Goal: Task Accomplishment & Management: Manage account settings

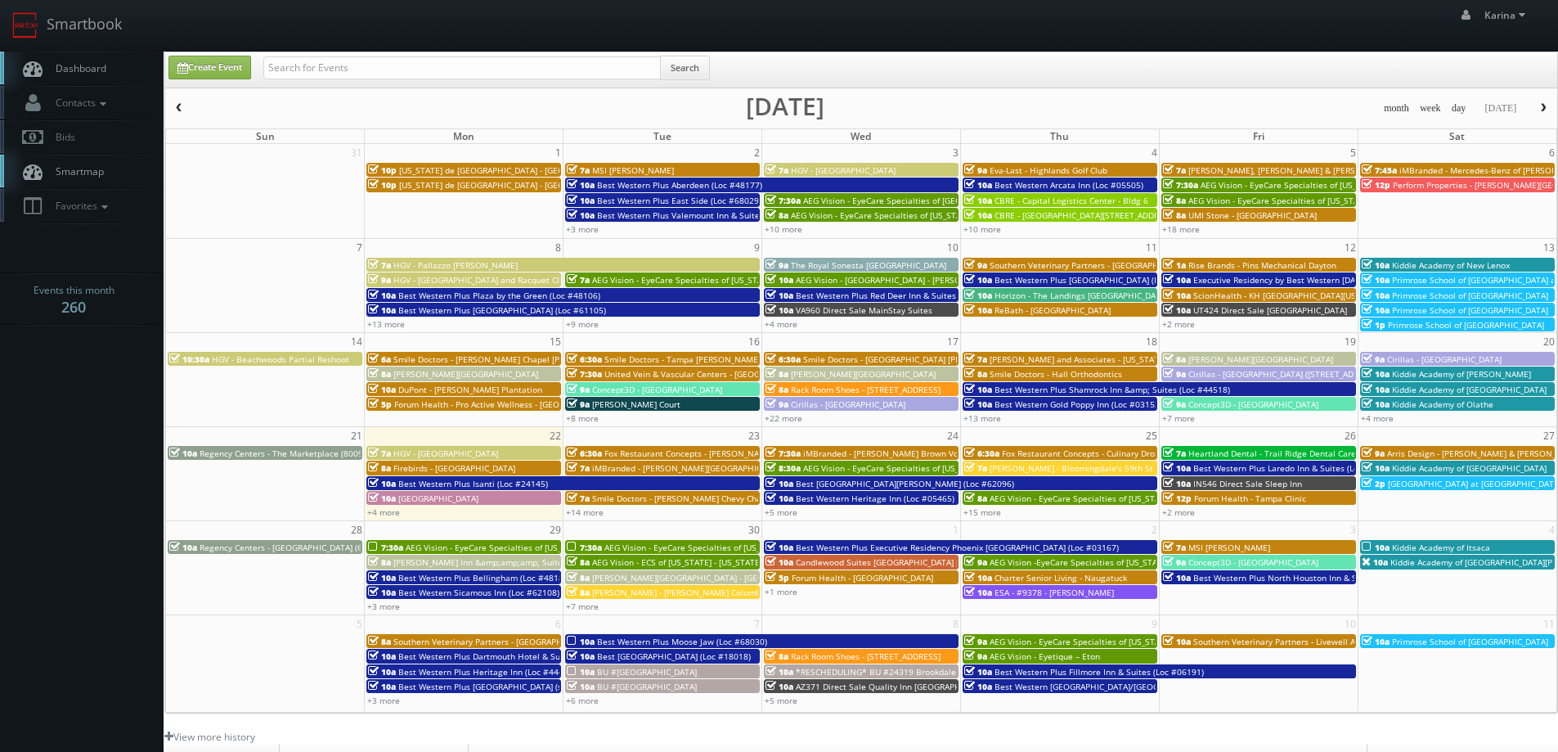
click at [93, 66] on span "Dashboard" at bounding box center [76, 68] width 59 height 14
click at [993, 511] on link "+15 more" at bounding box center [982, 511] width 38 height 11
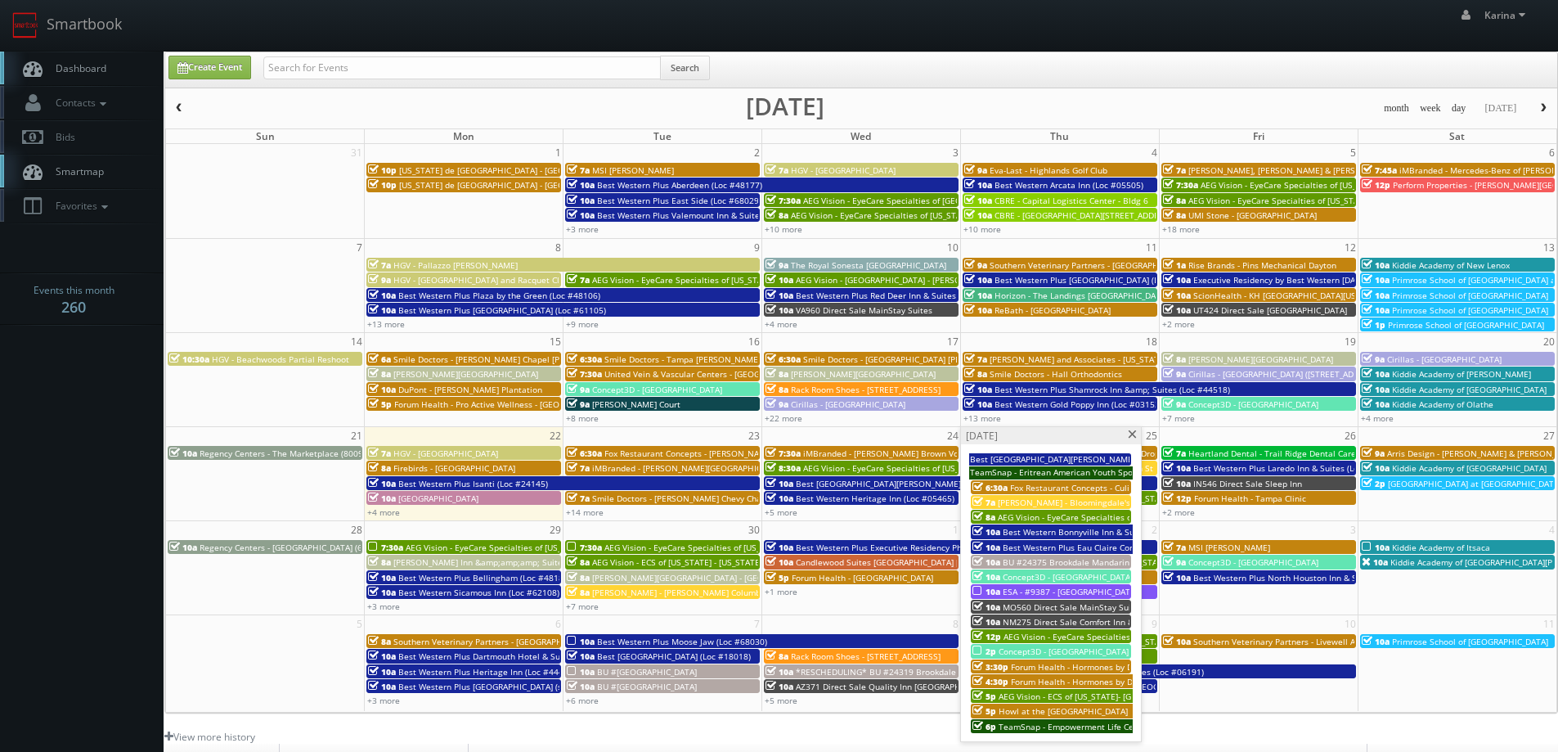
click at [1041, 631] on span "AEG Vision - EyeCare Specialties of [US_STATE] – Primary EyeCare ([GEOGRAPHIC_D…" at bounding box center [1176, 636] width 344 height 11
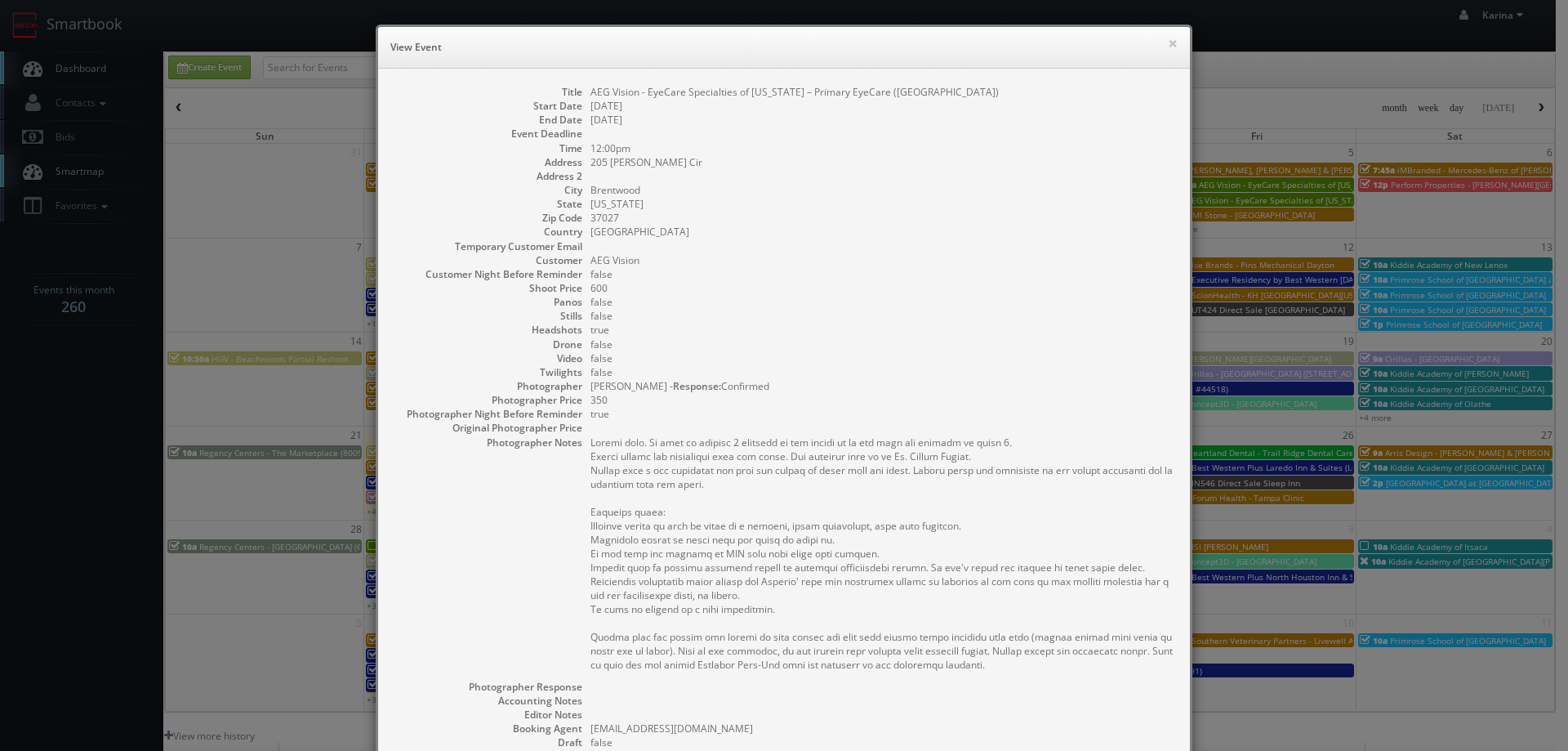
scroll to position [269, 0]
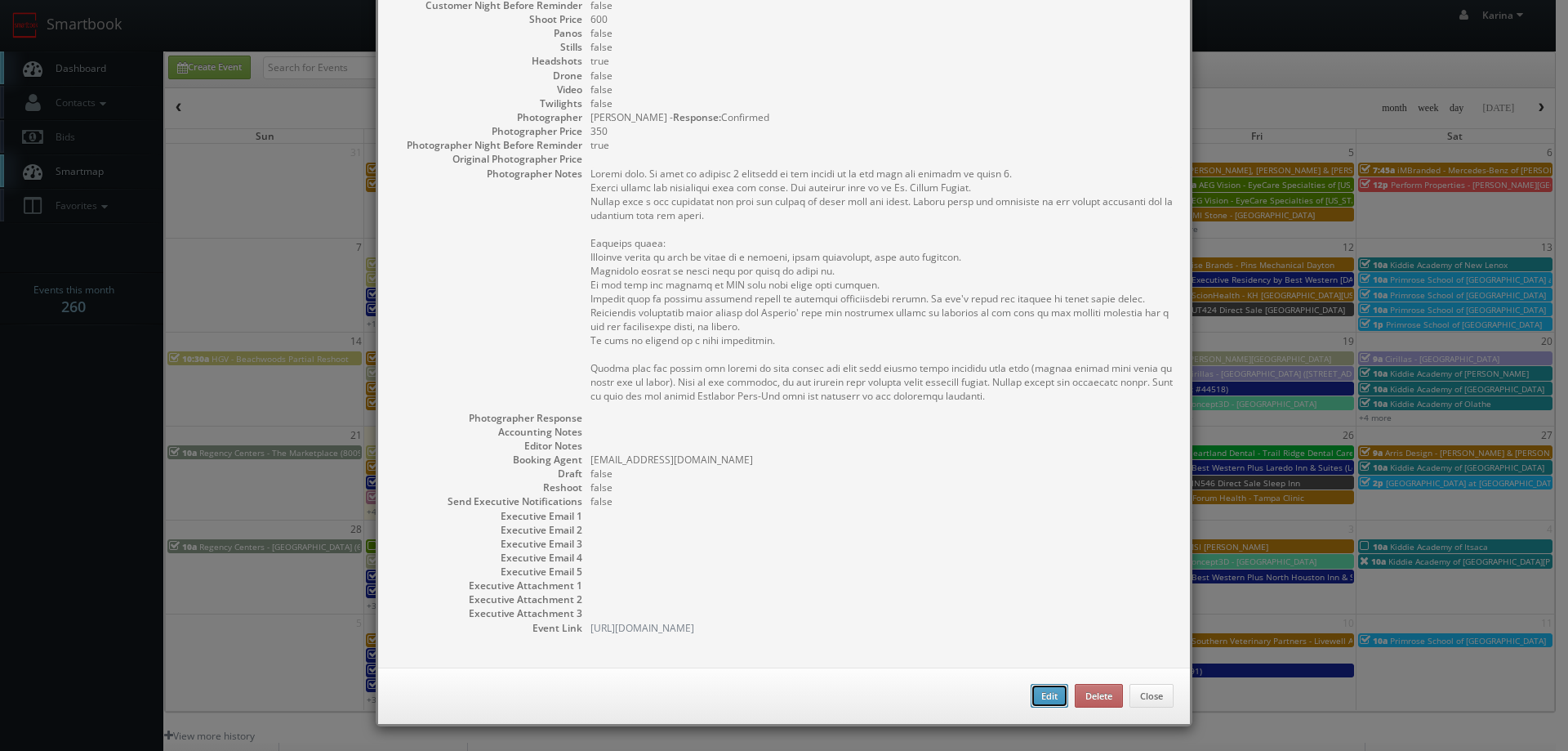
click at [1036, 693] on button "Edit" at bounding box center [1050, 696] width 38 height 25
type input "AEG Vision - EyeCare Specialties of [US_STATE] – Primary EyeCare ([GEOGRAPHIC_D…"
type input "205 Ward Cir"
type input "Brentwood"
type input "37027"
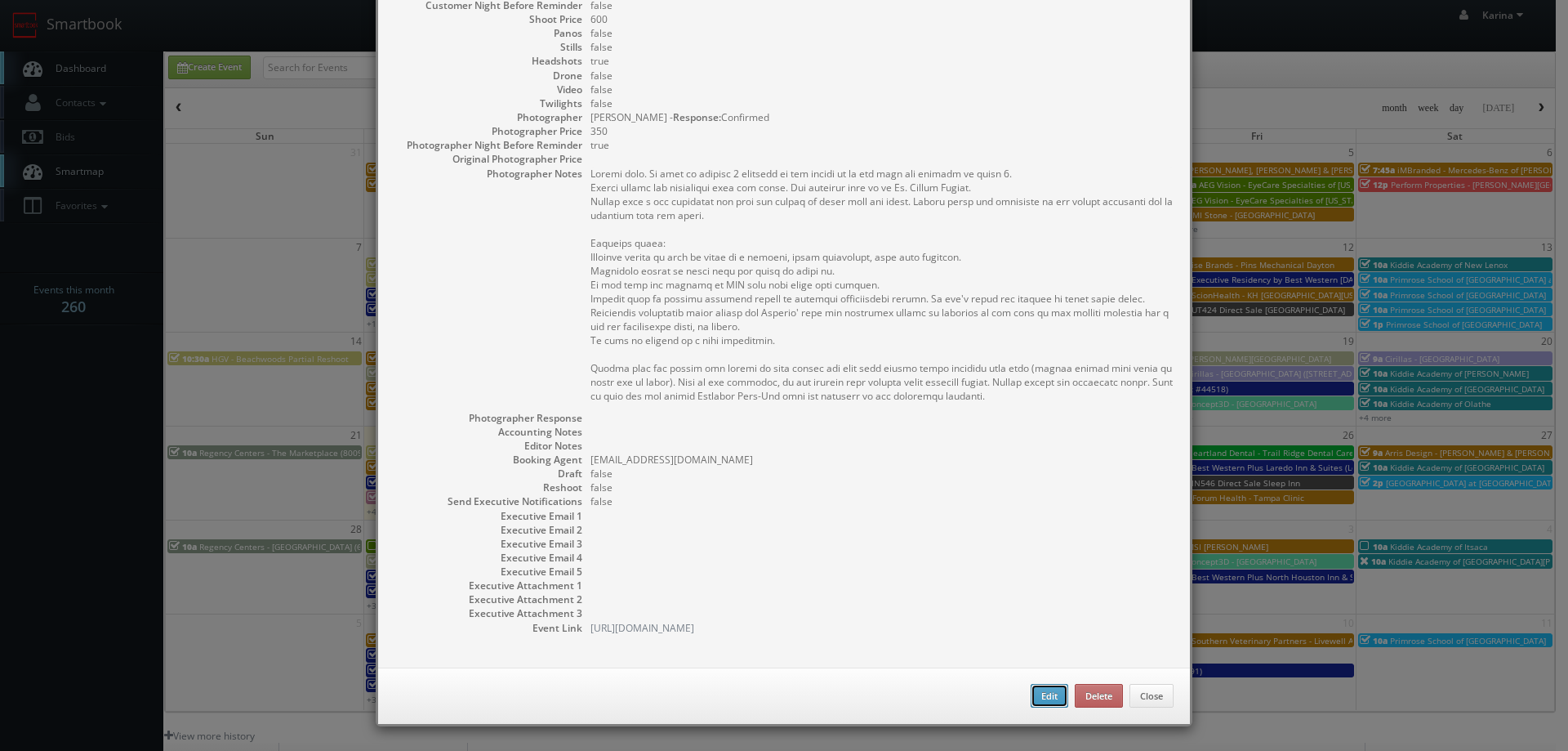
type input "600"
checkbox input "true"
type input "09/25/2025"
type input "12:00pm"
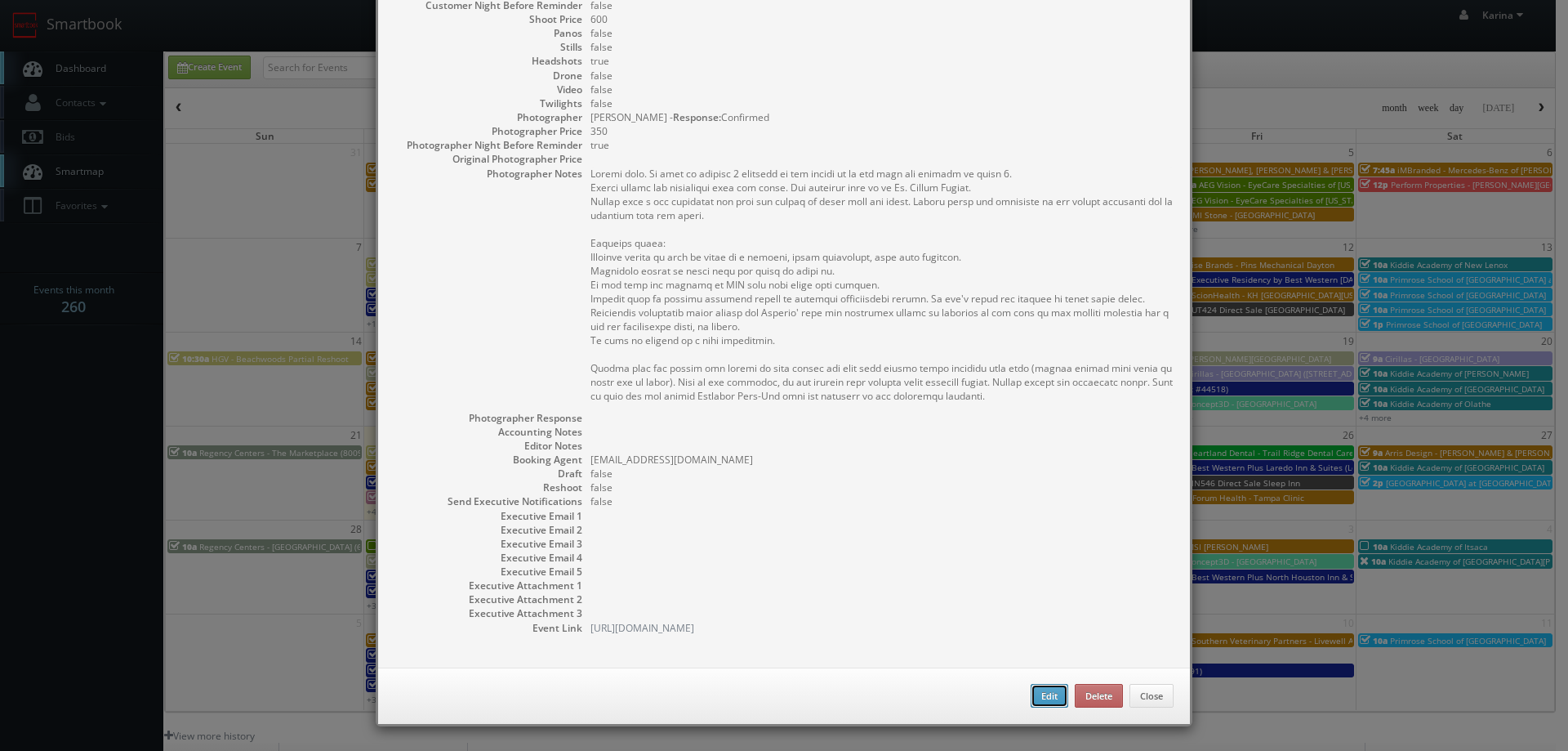
checkbox input "true"
type textarea "Stills only. We need to deliver 1 headshot to the client so we ask that you cap…"
type input "600"
type input "350"
select select "[US_STATE]"
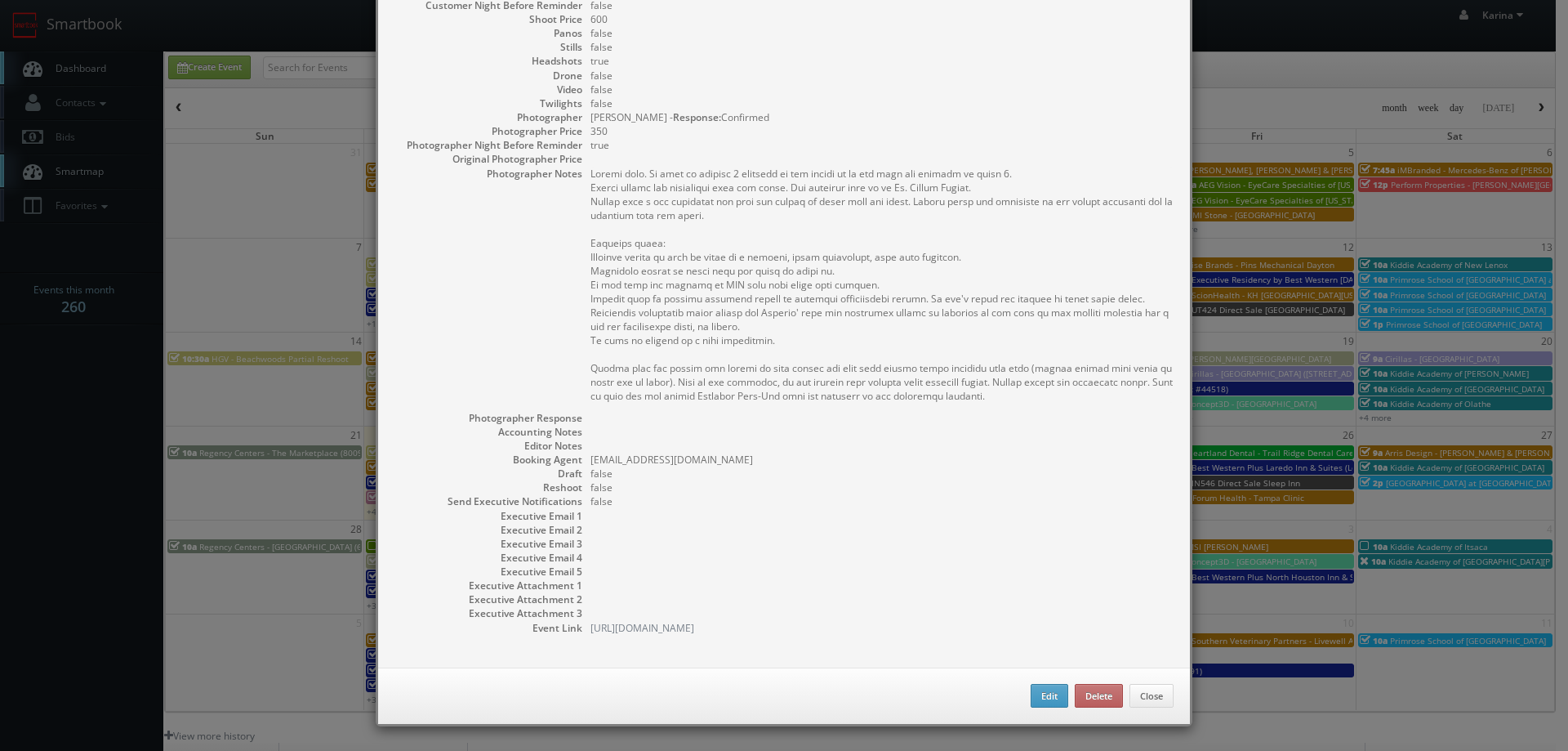
select select "fake4299@mg.cs3calendar.com"
select select "adam@adamjhoward.com"
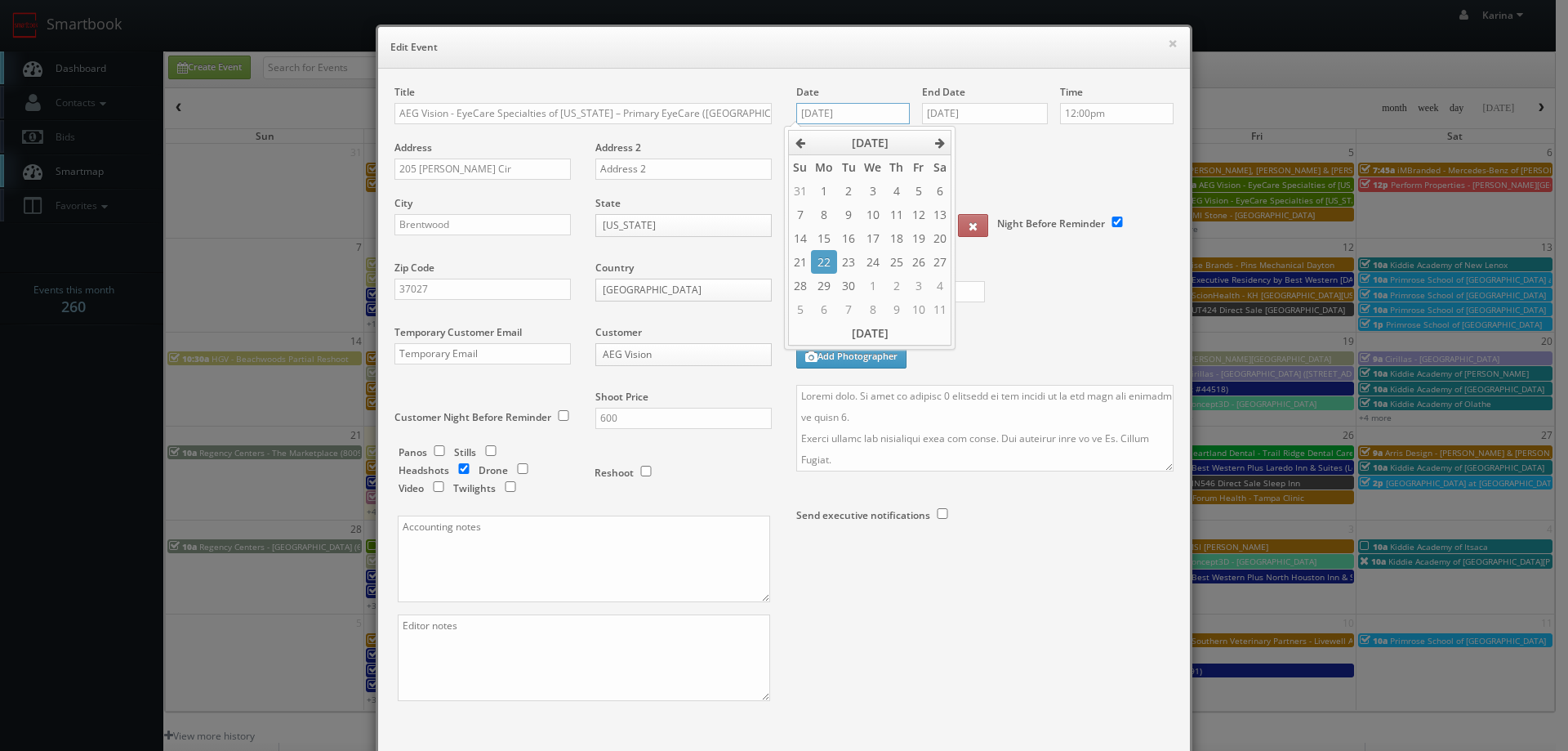
click at [848, 106] on input "09/25/2025" at bounding box center [853, 113] width 114 height 21
click at [894, 289] on td "2" at bounding box center [897, 286] width 22 height 24
type input "10/02/2025"
click at [985, 118] on input "09/25/2025" at bounding box center [985, 113] width 126 height 21
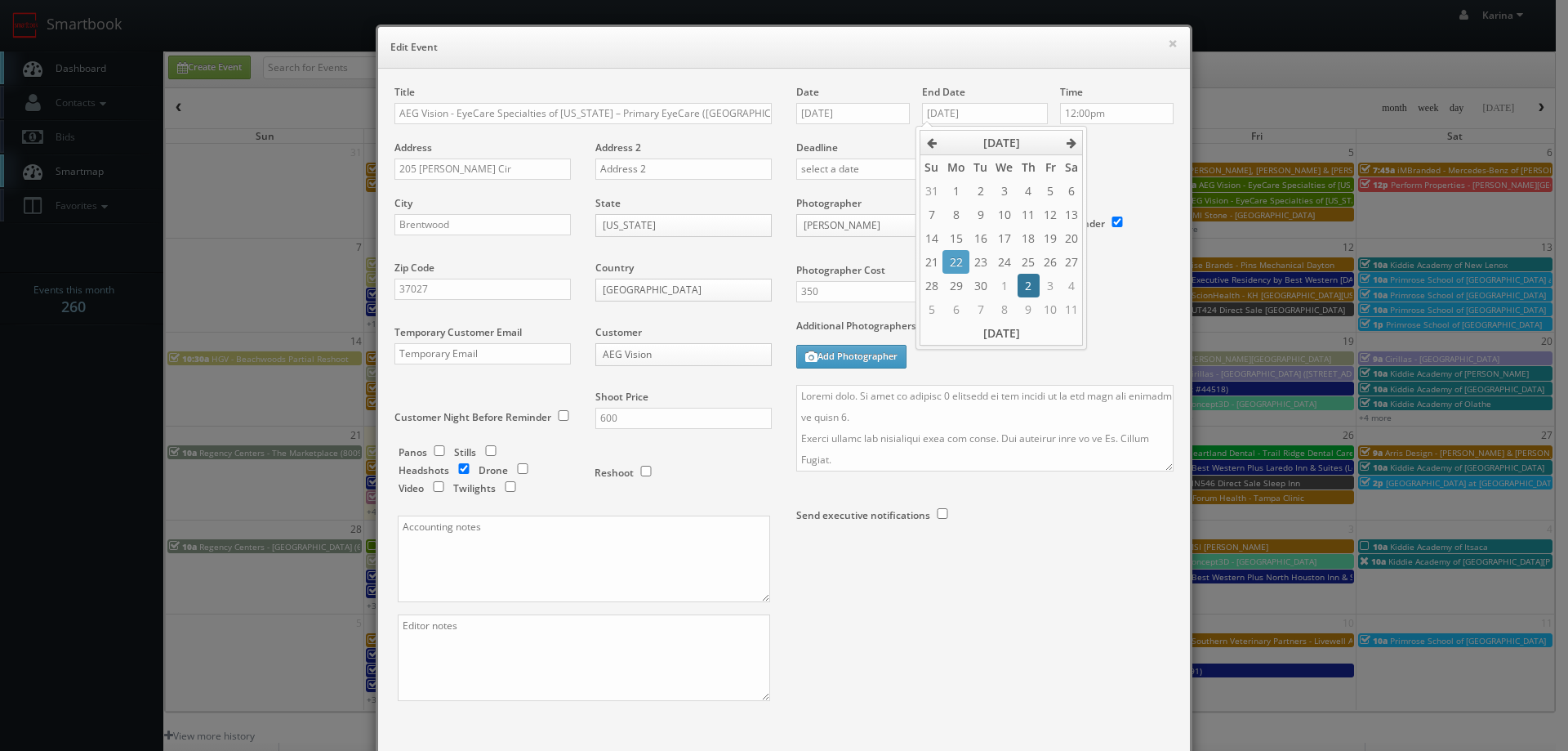
click at [1027, 284] on td "2" at bounding box center [1029, 286] width 22 height 24
type input "10/02/2025"
click at [1127, 242] on div "Photographer Cost 350" at bounding box center [985, 257] width 401 height 123
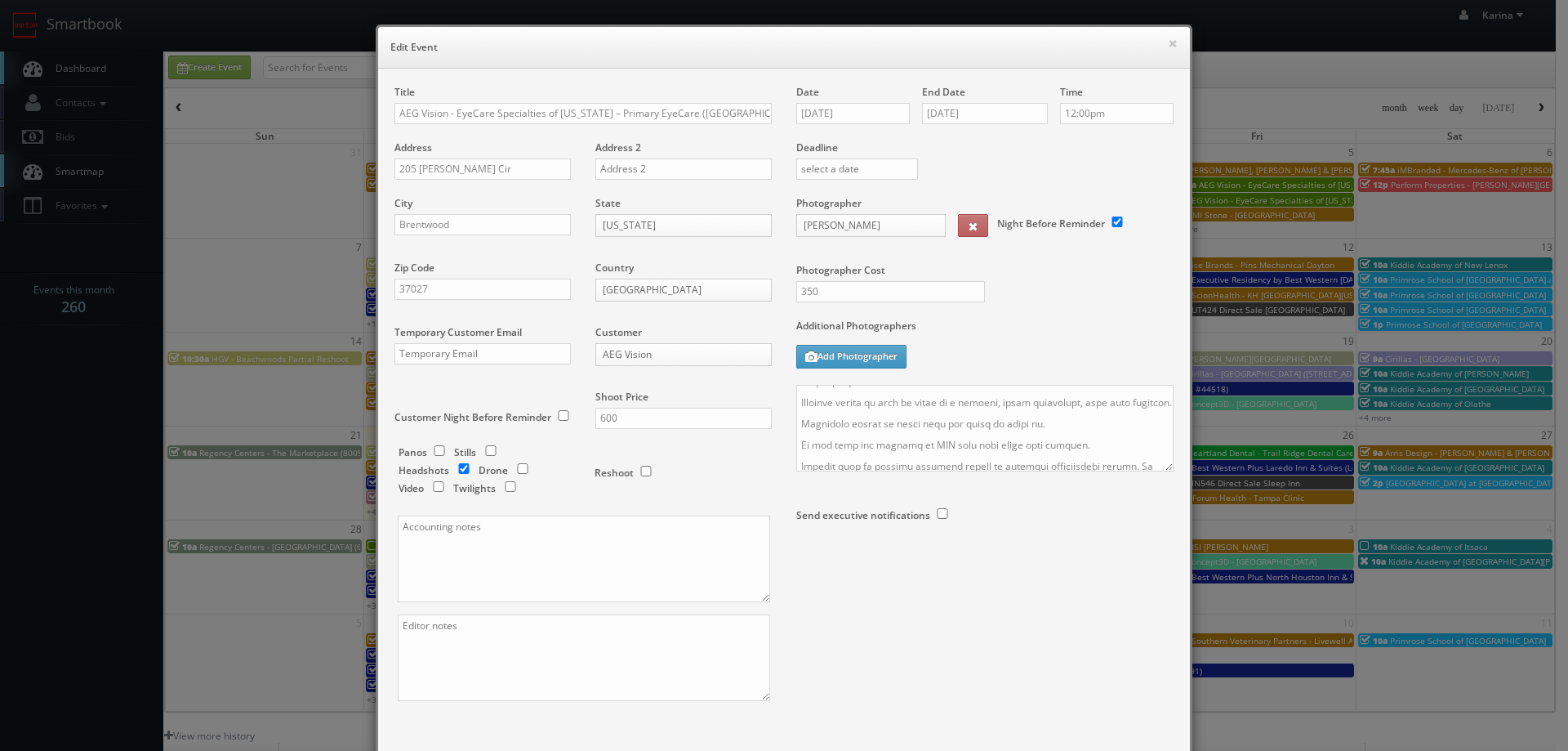
scroll to position [0, 0]
click at [796, 392] on textarea at bounding box center [985, 427] width 378 height 87
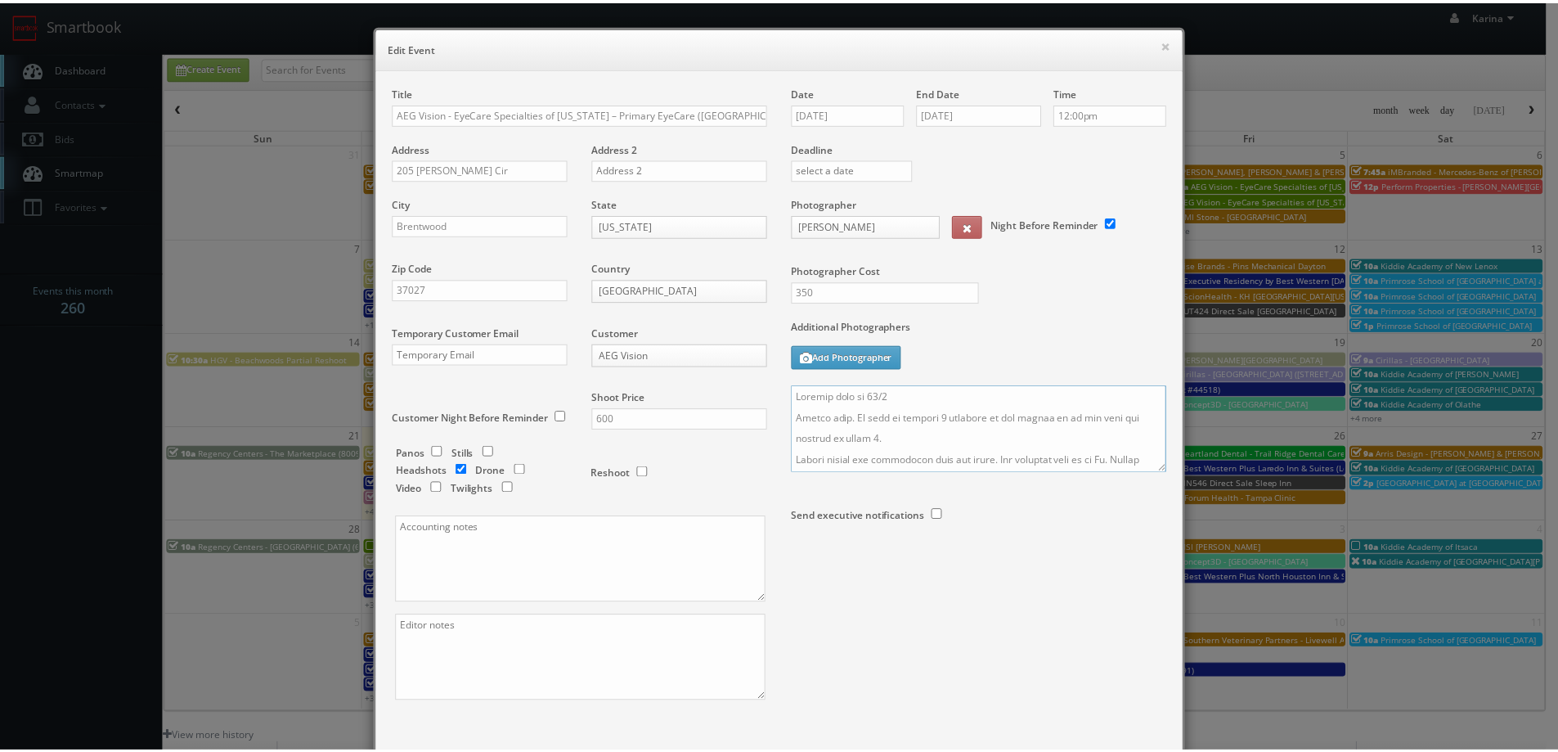
scroll to position [96, 0]
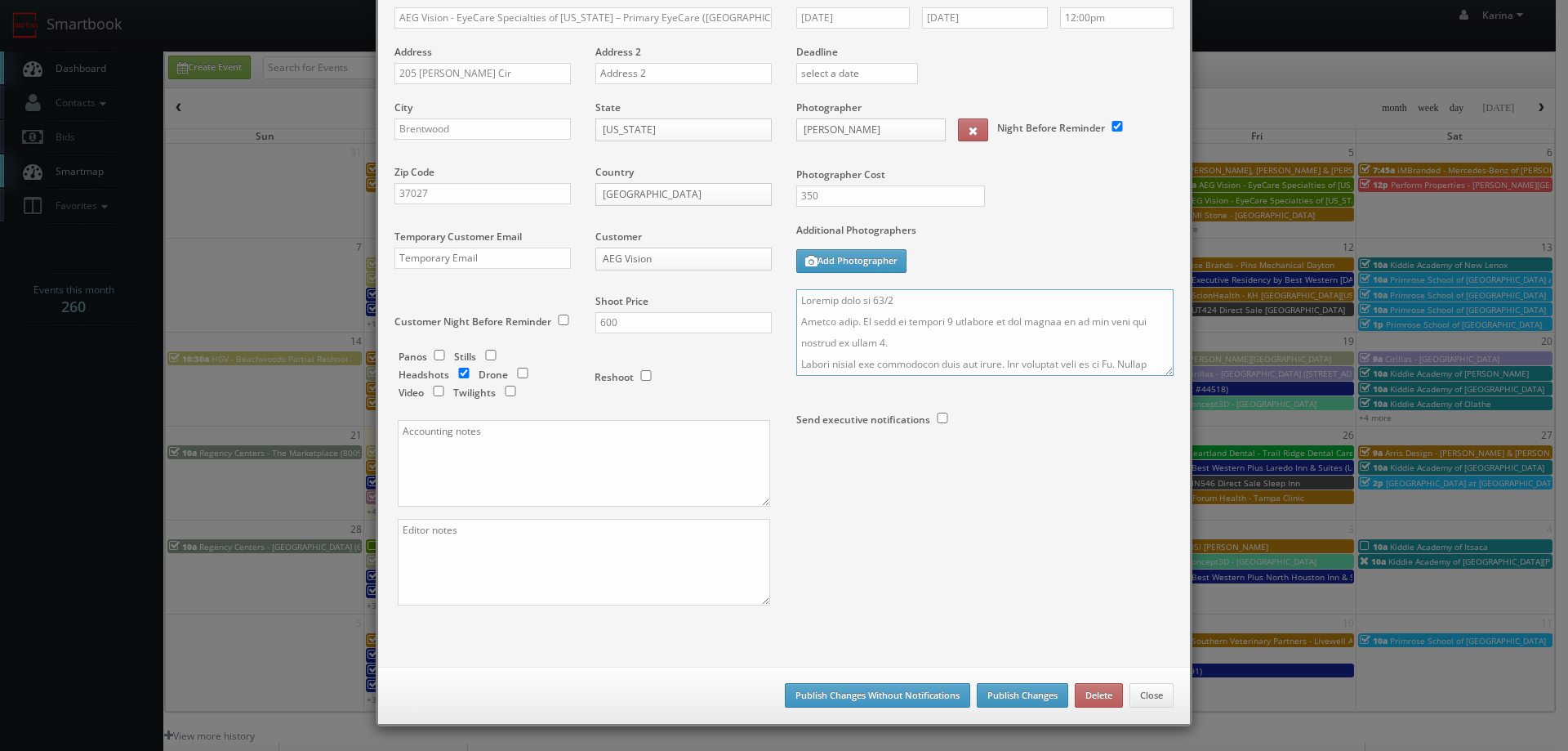
type textarea "Updated date to 10/2 Stills only. We need to deliver 1 headshot to the client s…"
click at [1042, 691] on button "Publish Changes" at bounding box center [1023, 695] width 92 height 25
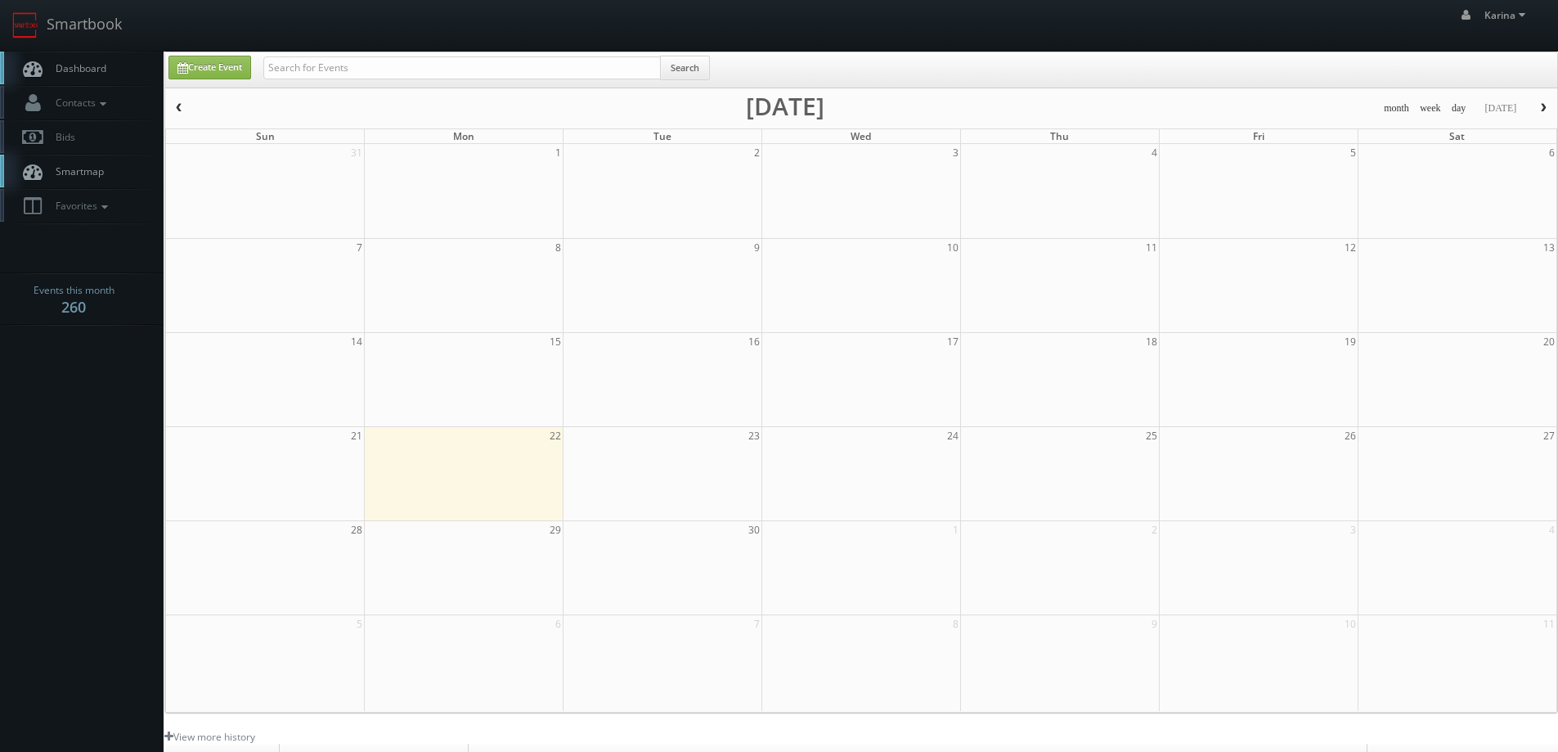
click at [92, 76] on link "Dashboard" at bounding box center [82, 69] width 164 height 34
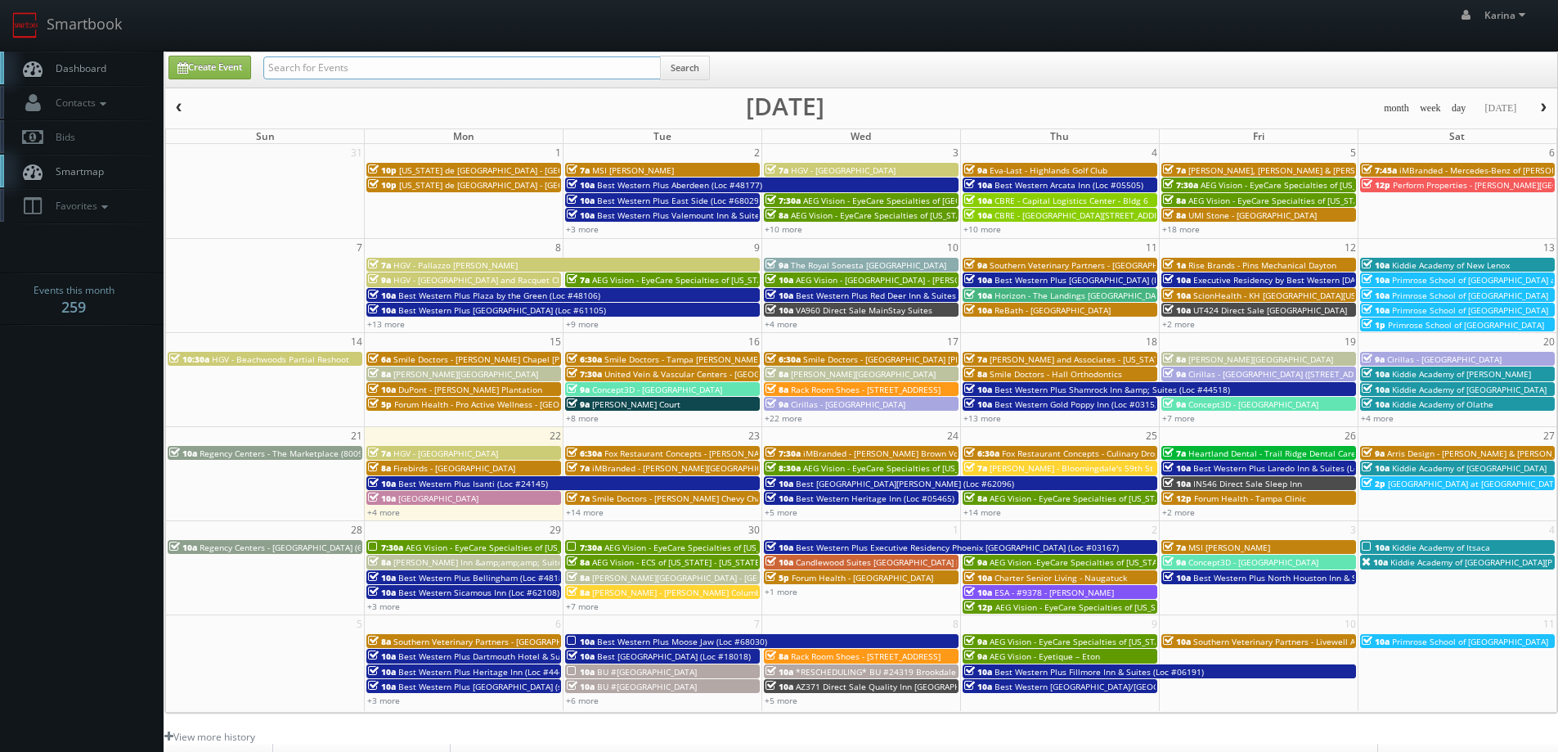
click at [357, 77] on input "text" at bounding box center [462, 67] width 398 height 23
type input "pet paradise"
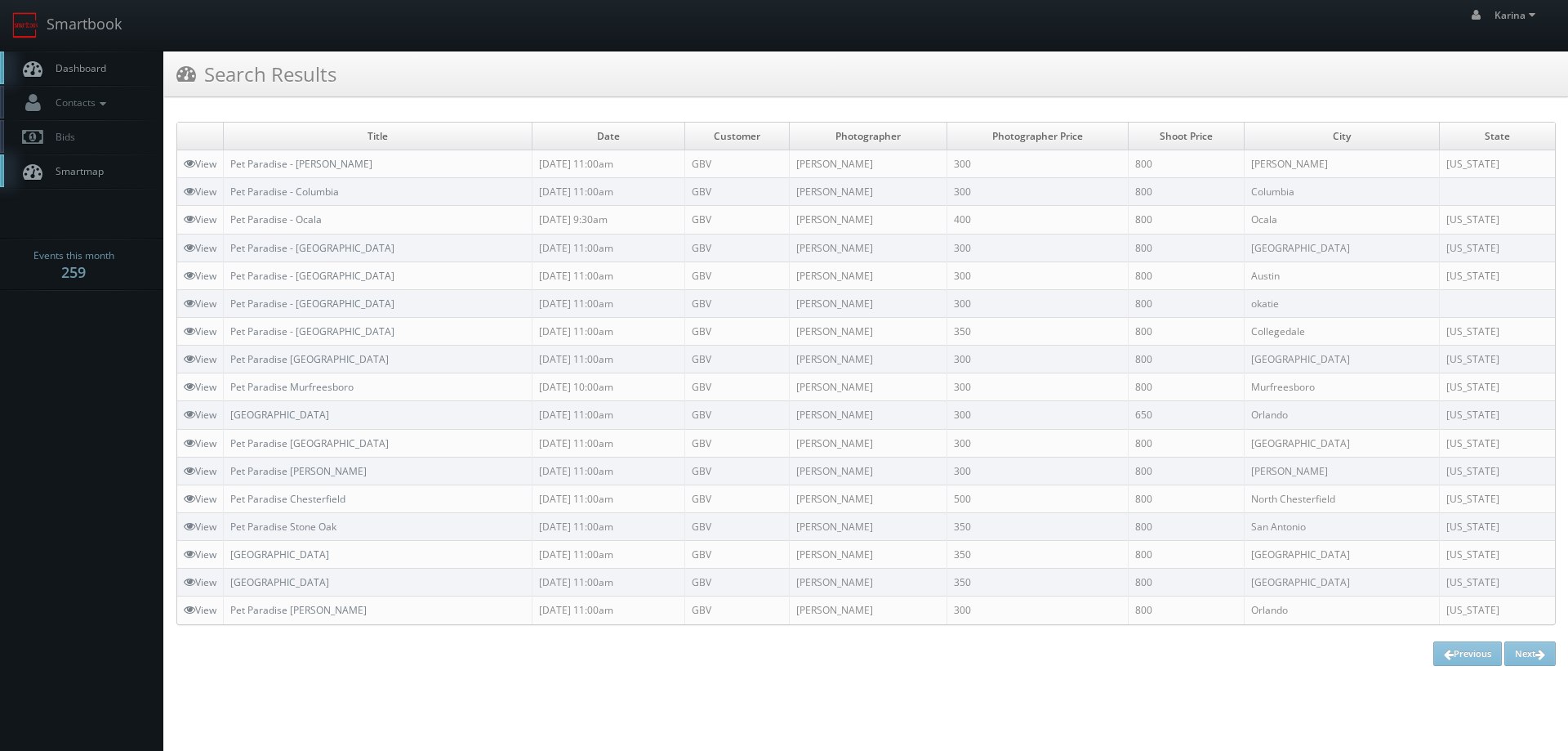
click at [103, 65] on span "Dashboard" at bounding box center [76, 68] width 59 height 14
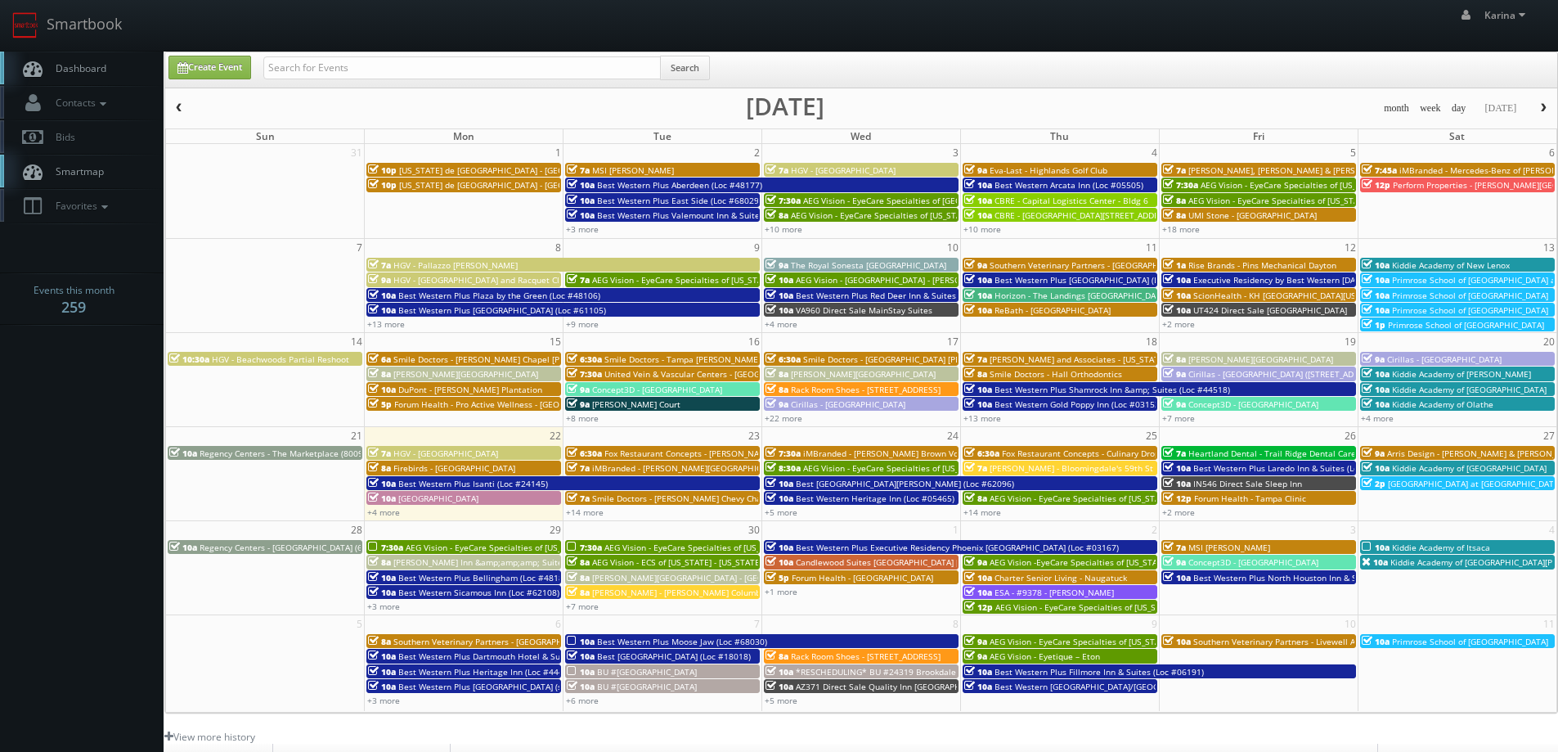
click at [433, 469] on span "Firebirds - [GEOGRAPHIC_DATA]" at bounding box center [454, 467] width 122 height 11
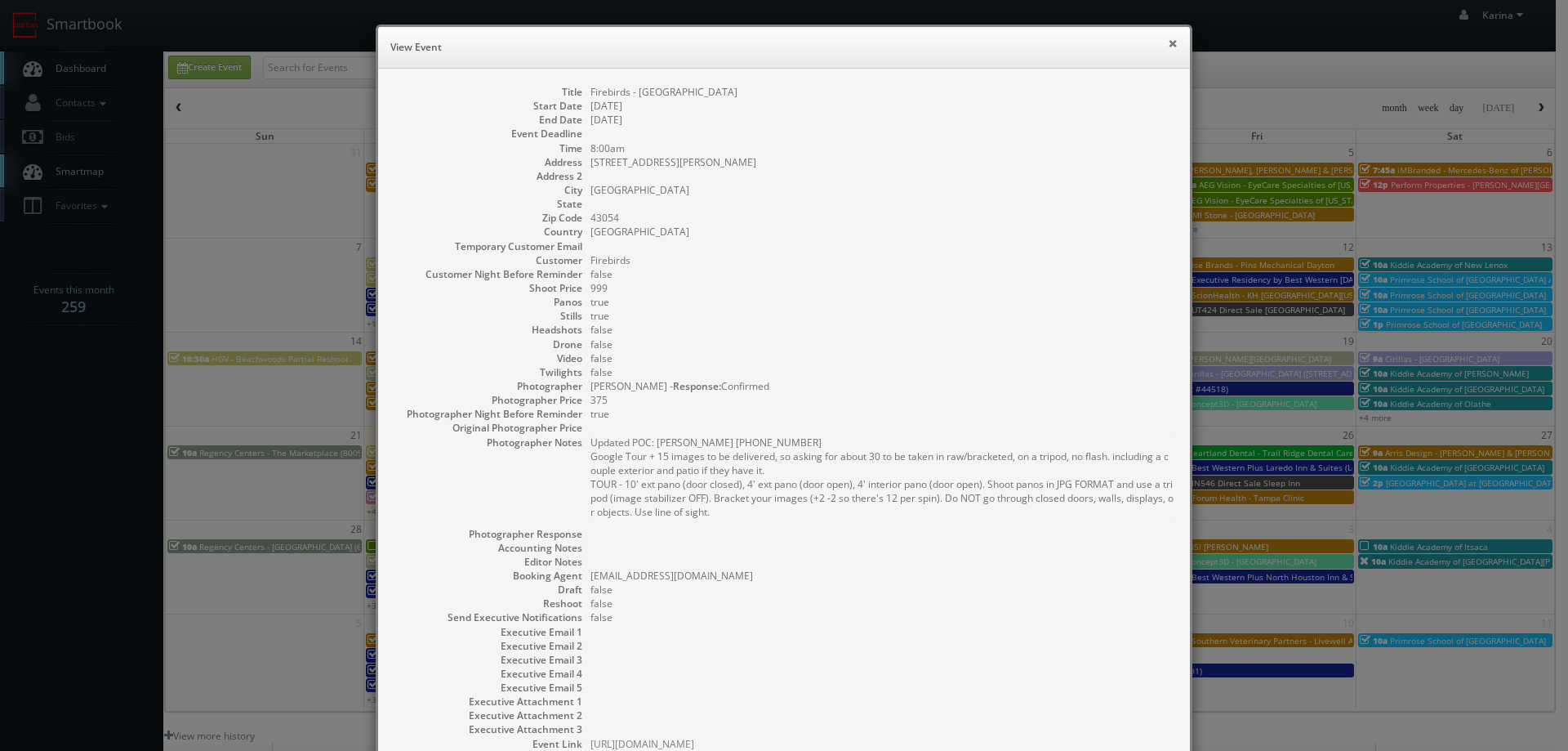
click at [1169, 43] on button "×" at bounding box center [1174, 43] width 10 height 11
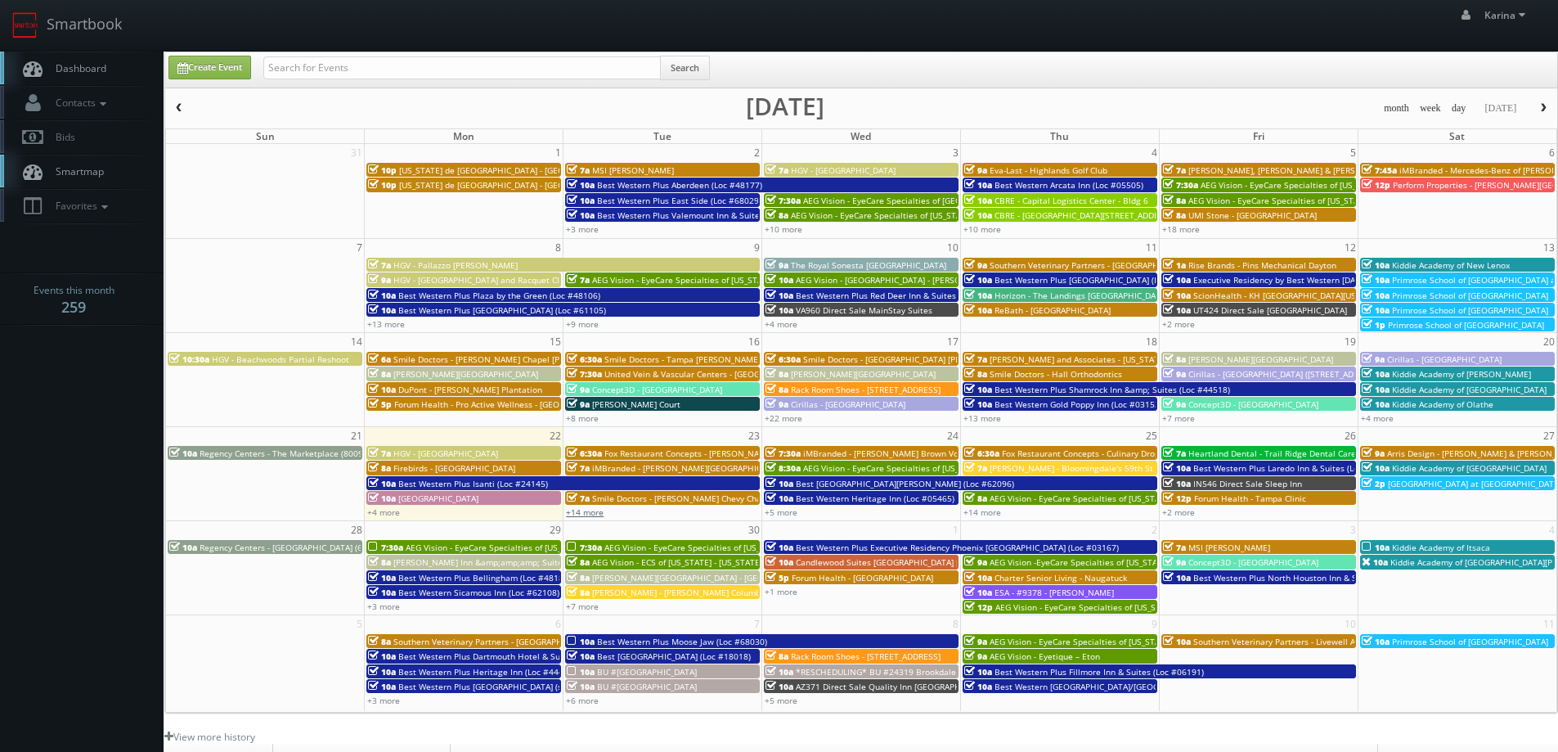
click at [590, 514] on link "+14 more" at bounding box center [585, 511] width 38 height 11
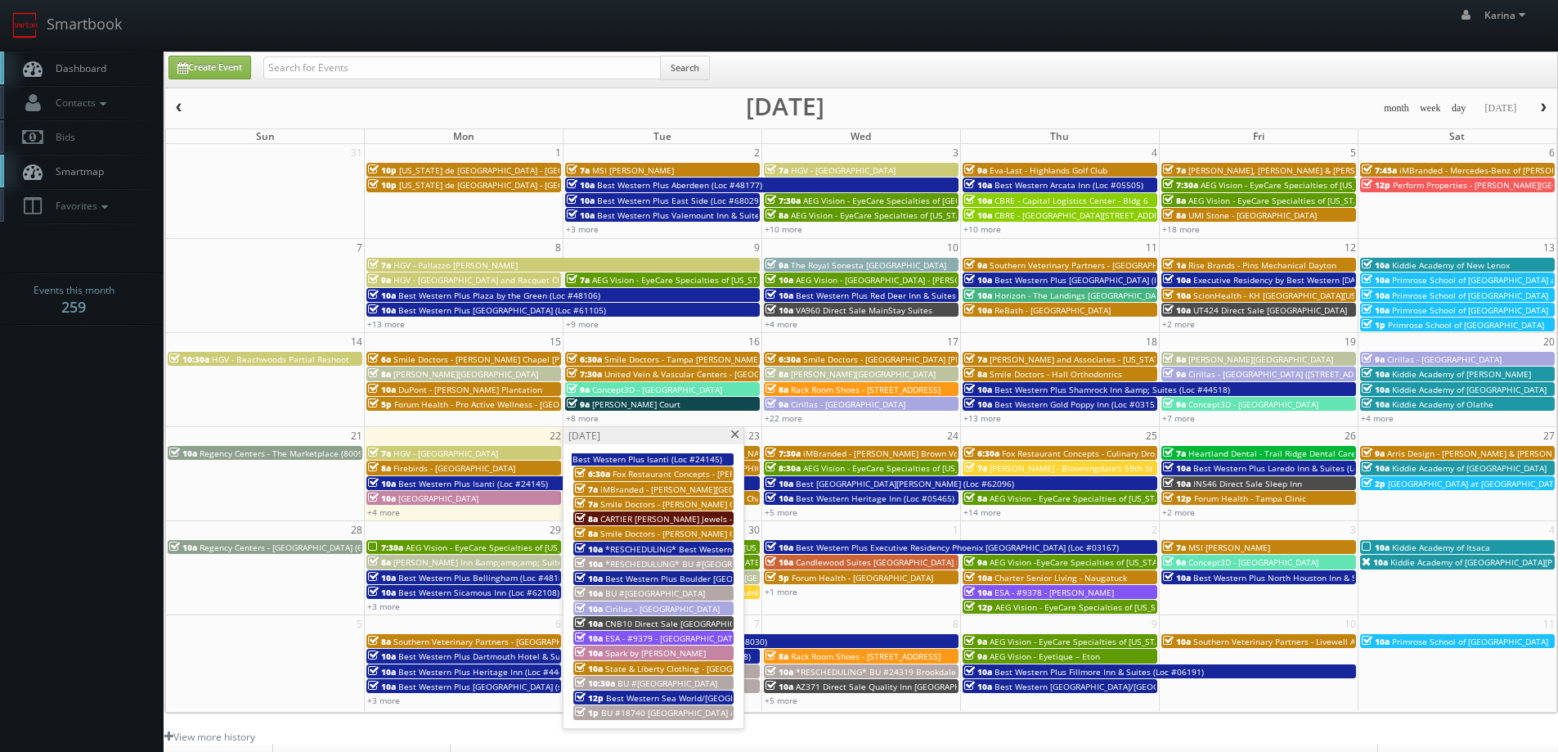
click at [737, 429] on div "[DATE]" at bounding box center [654, 435] width 180 height 17
click at [733, 435] on span at bounding box center [735, 434] width 11 height 9
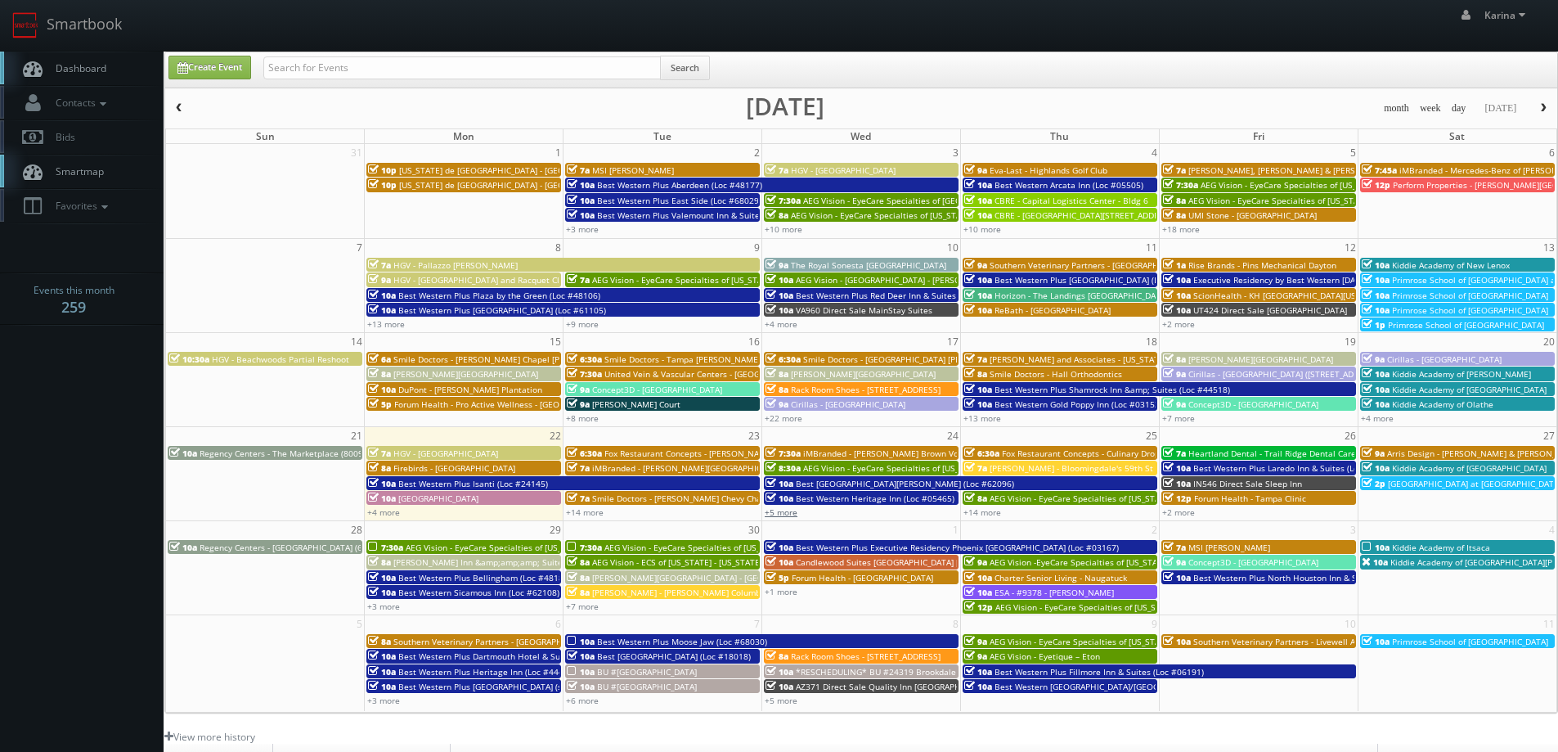
click at [782, 507] on link "+5 more" at bounding box center [781, 511] width 33 height 11
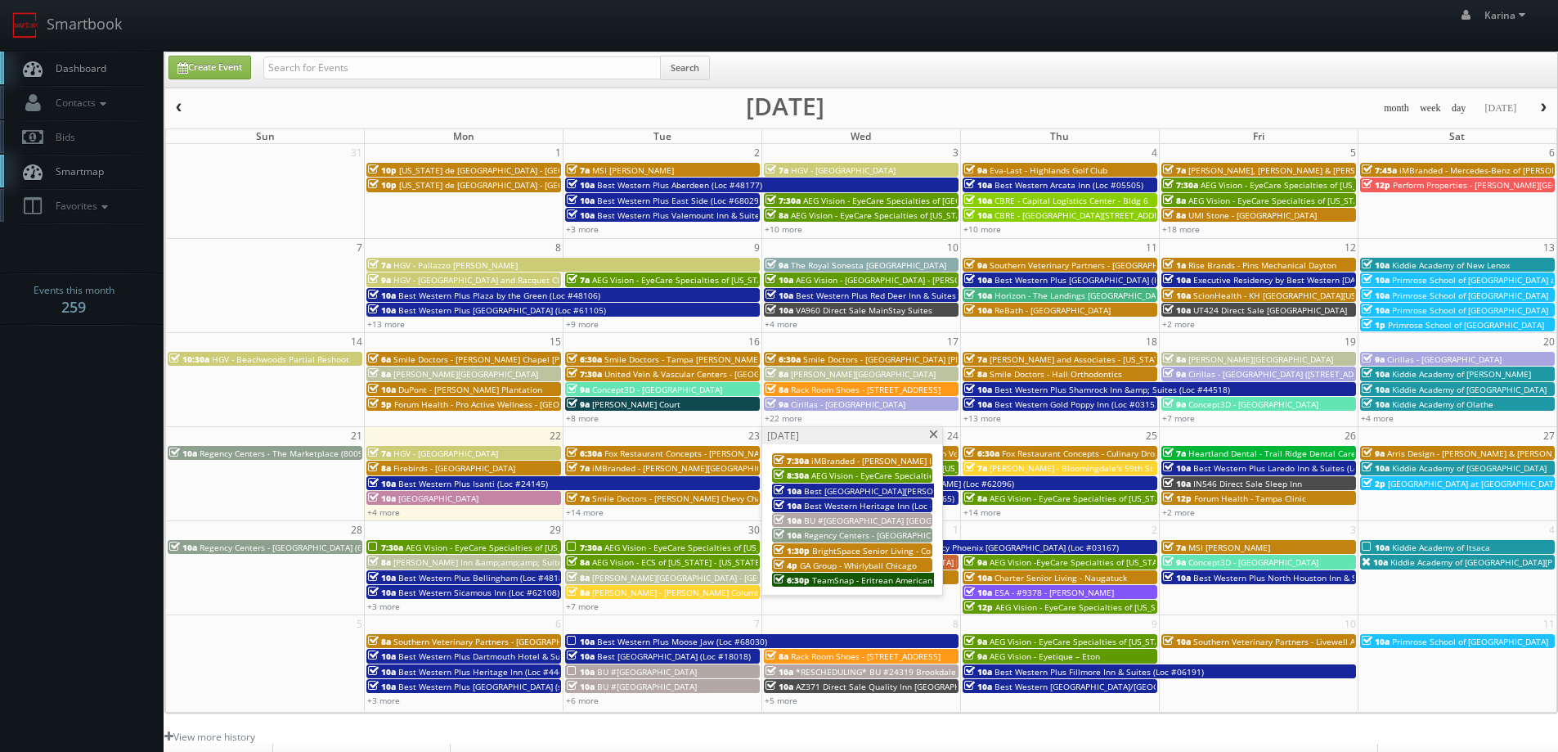
click at [931, 434] on span at bounding box center [933, 434] width 11 height 9
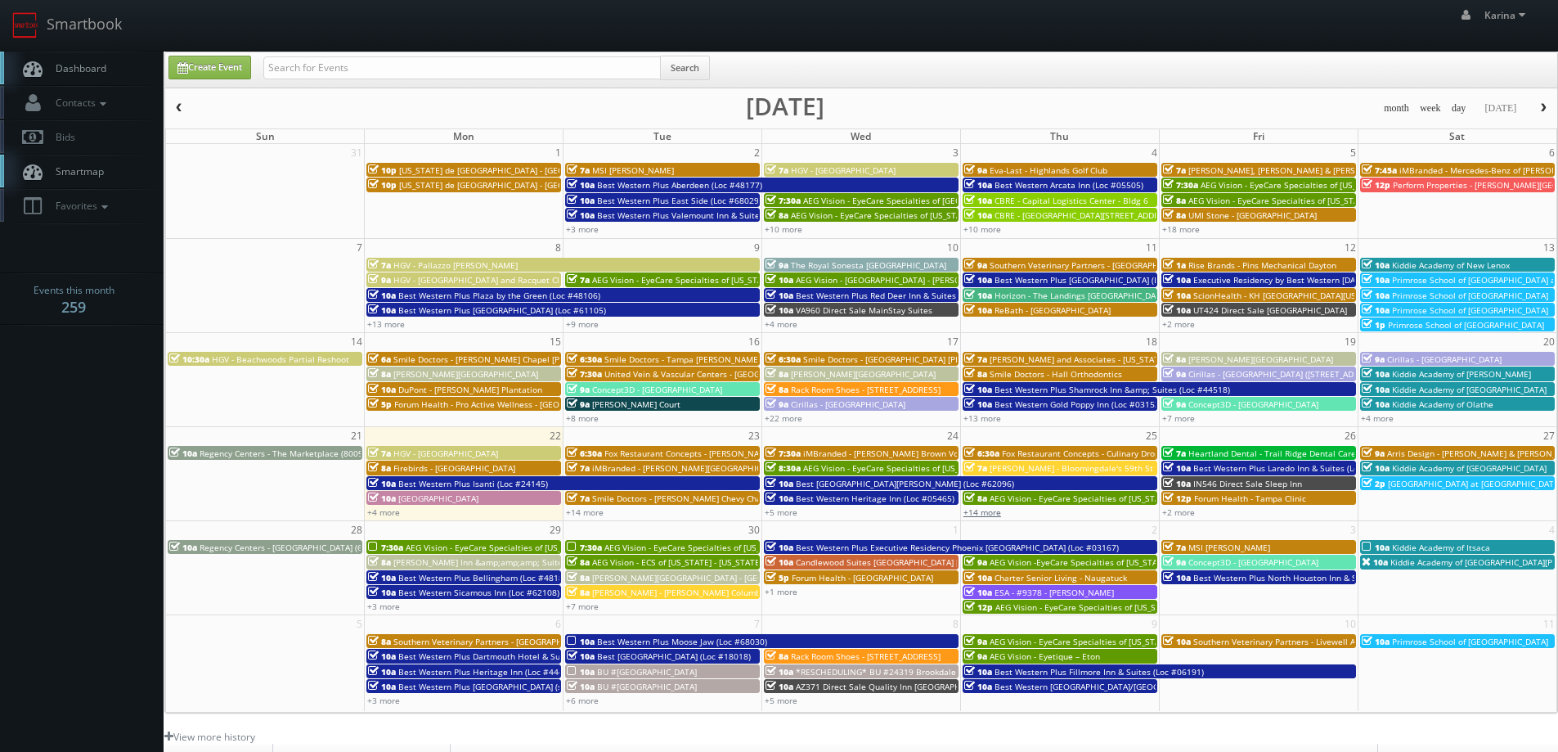
click at [977, 511] on link "+14 more" at bounding box center [982, 511] width 38 height 11
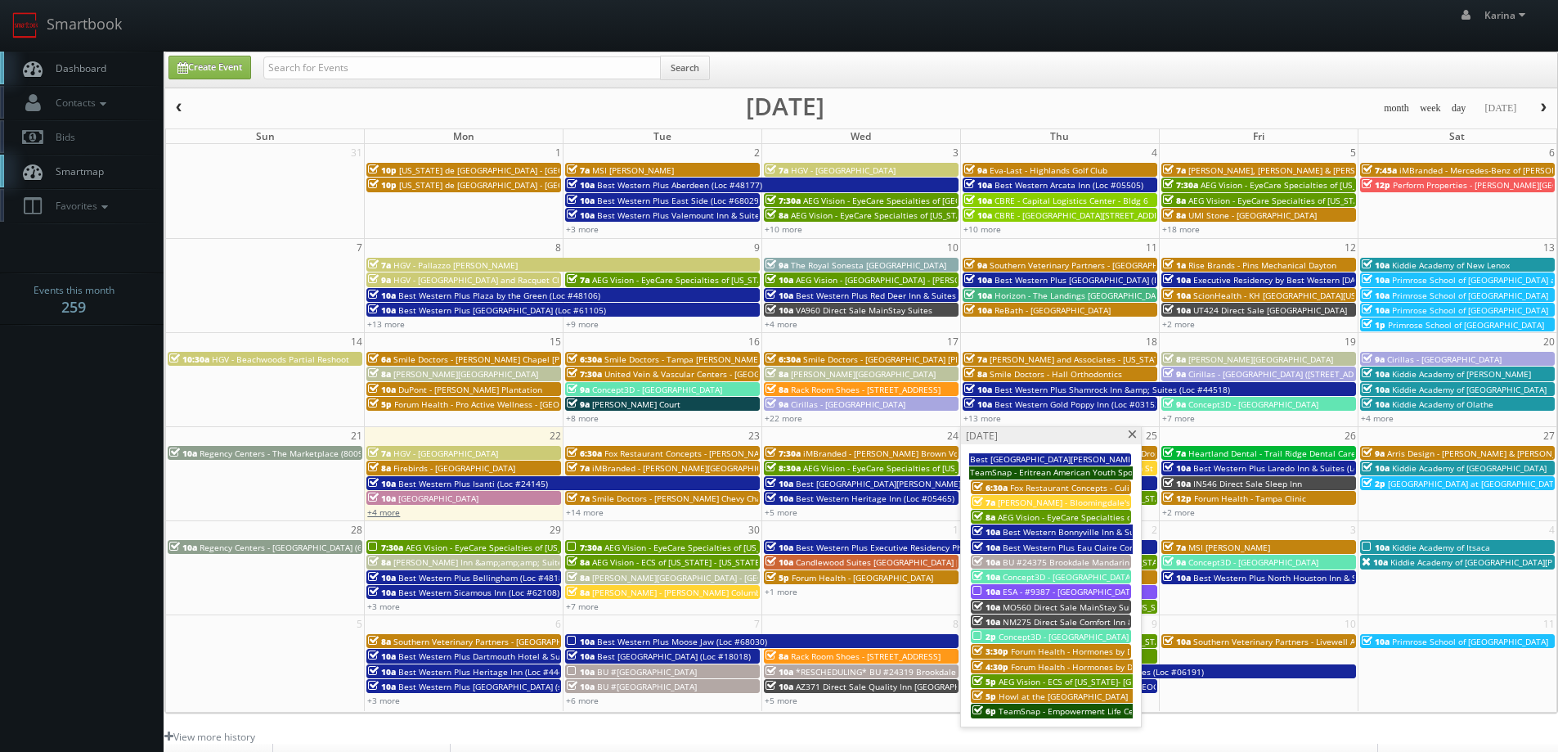
click at [395, 515] on link "+4 more" at bounding box center [383, 511] width 33 height 11
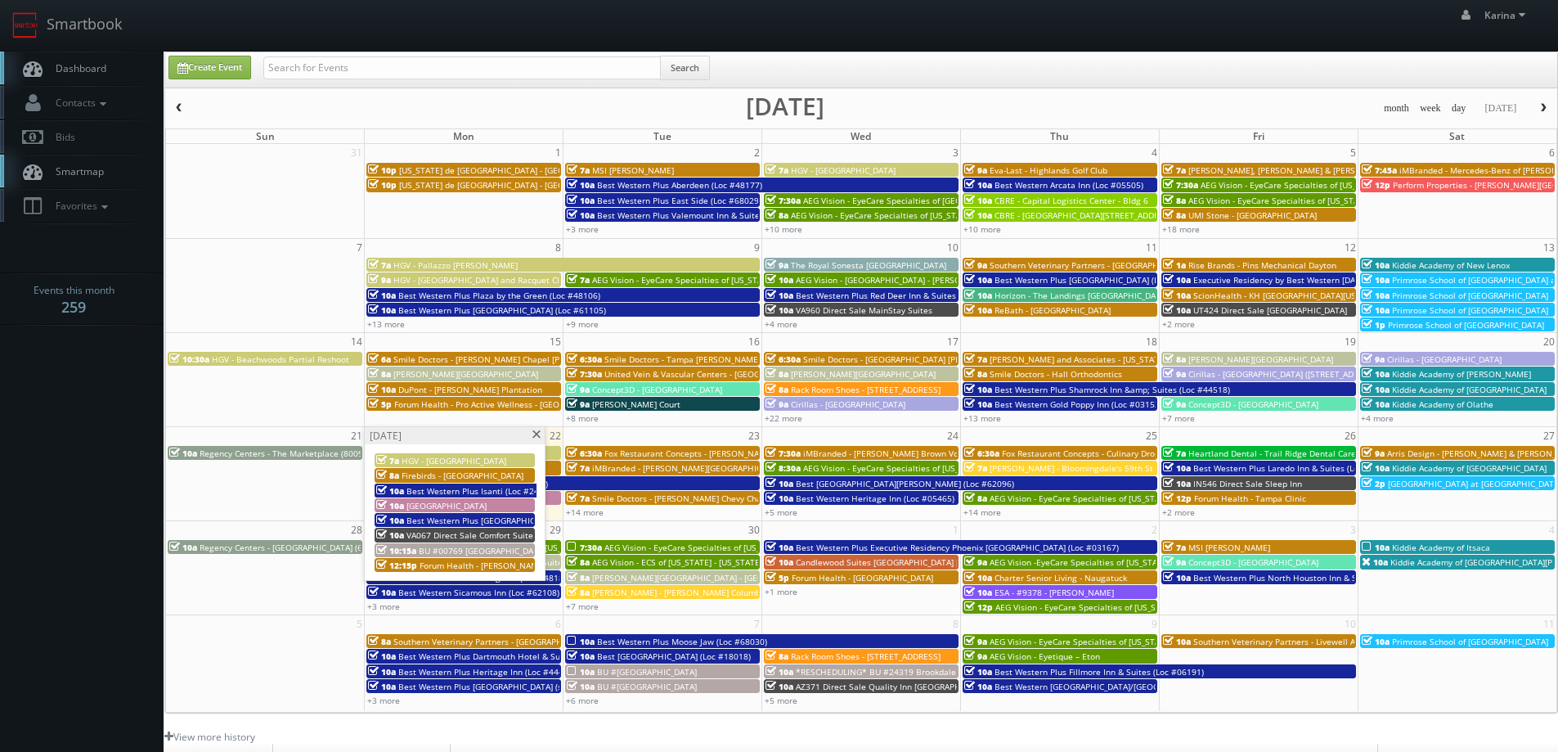
scroll to position [245, 0]
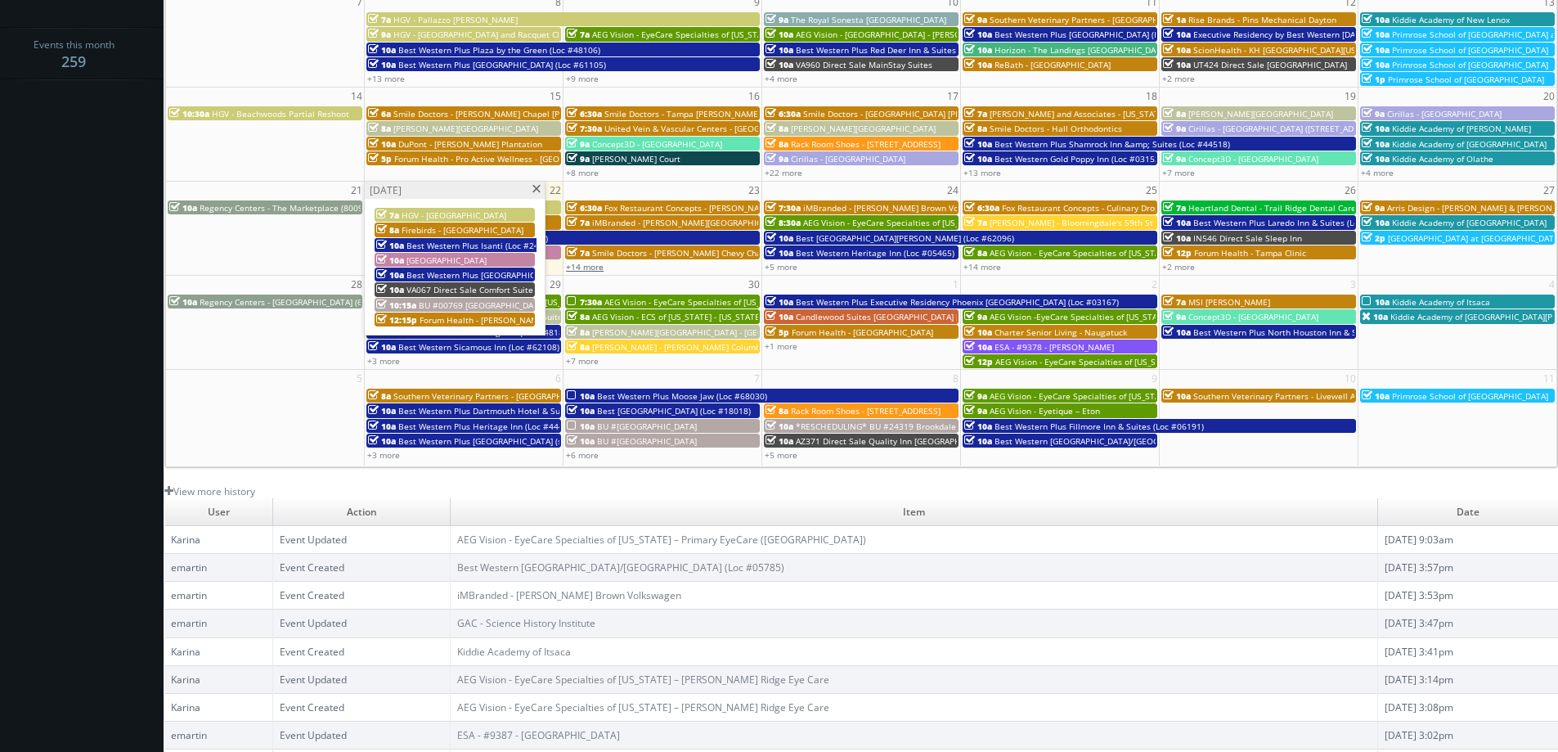
click at [577, 267] on link "+14 more" at bounding box center [585, 266] width 38 height 11
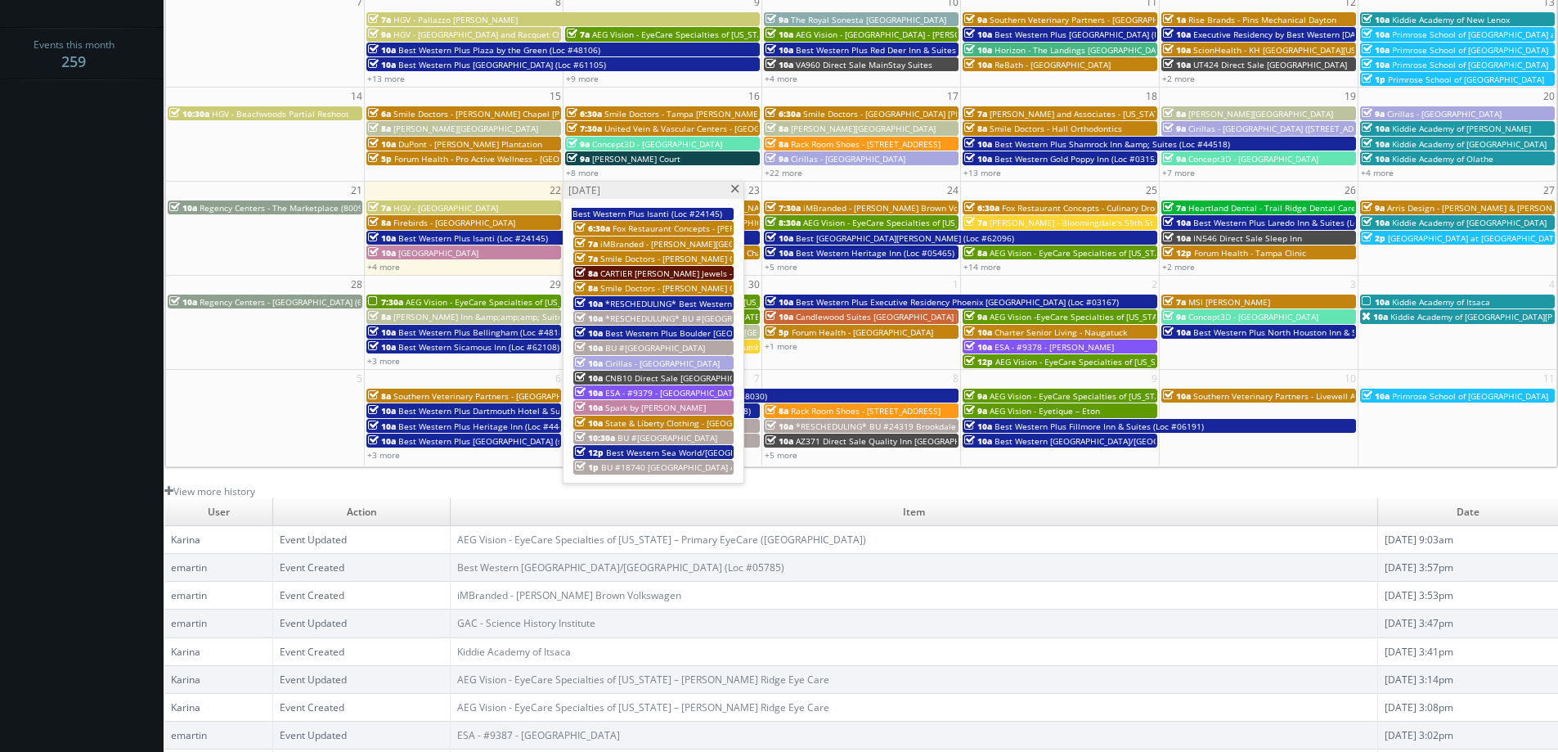
click at [735, 191] on span at bounding box center [735, 189] width 11 height 9
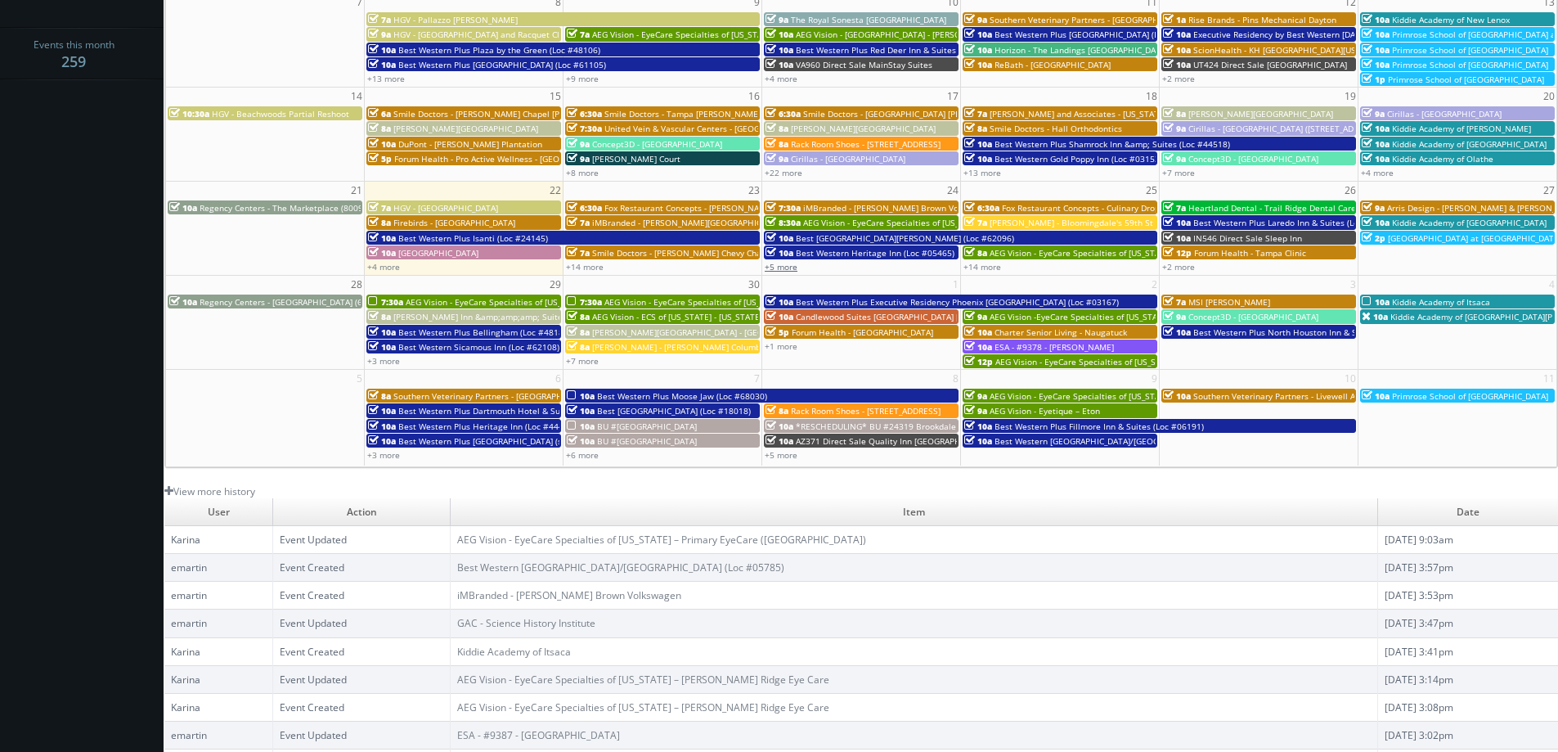
click at [784, 265] on link "+5 more" at bounding box center [781, 266] width 33 height 11
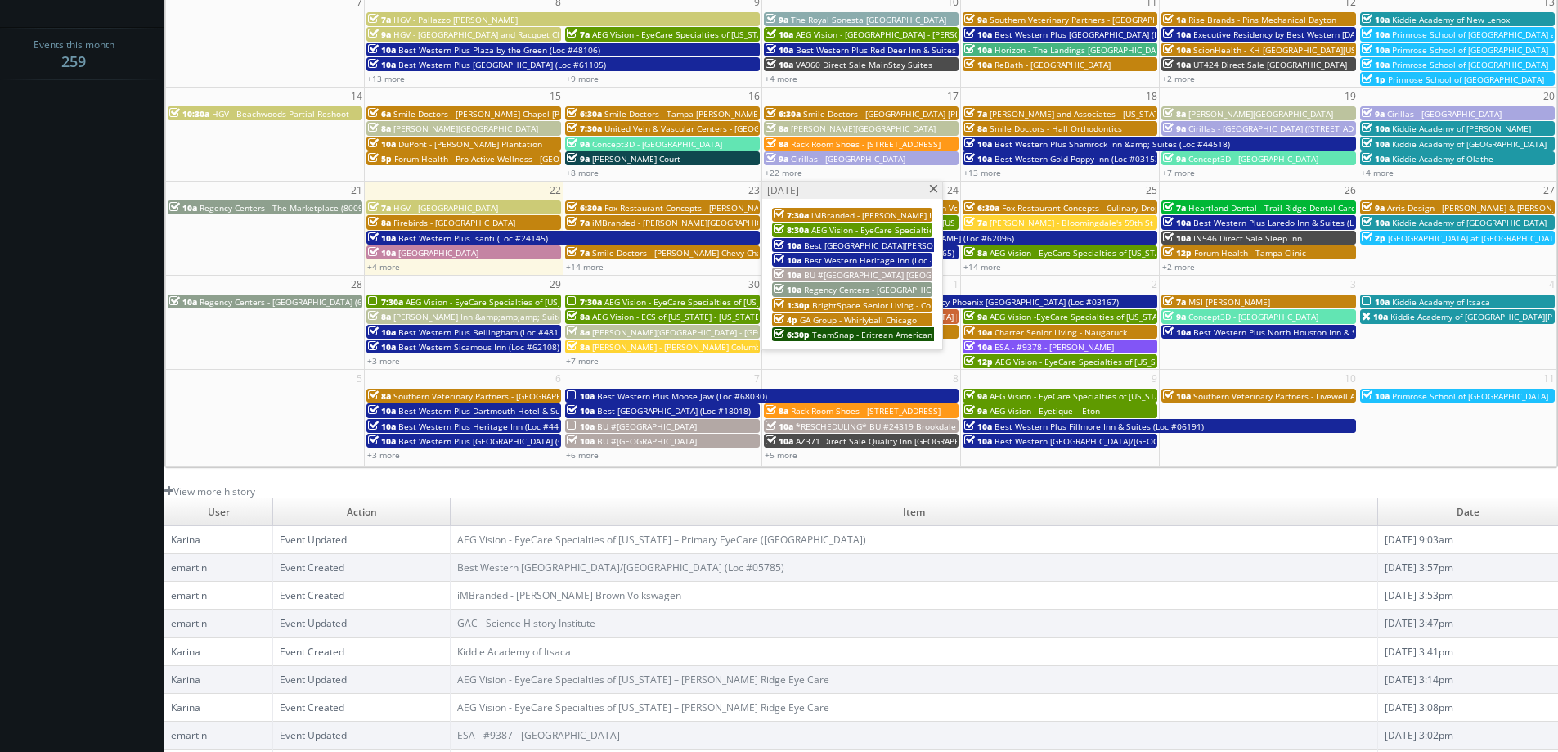
click at [932, 191] on span at bounding box center [933, 189] width 11 height 9
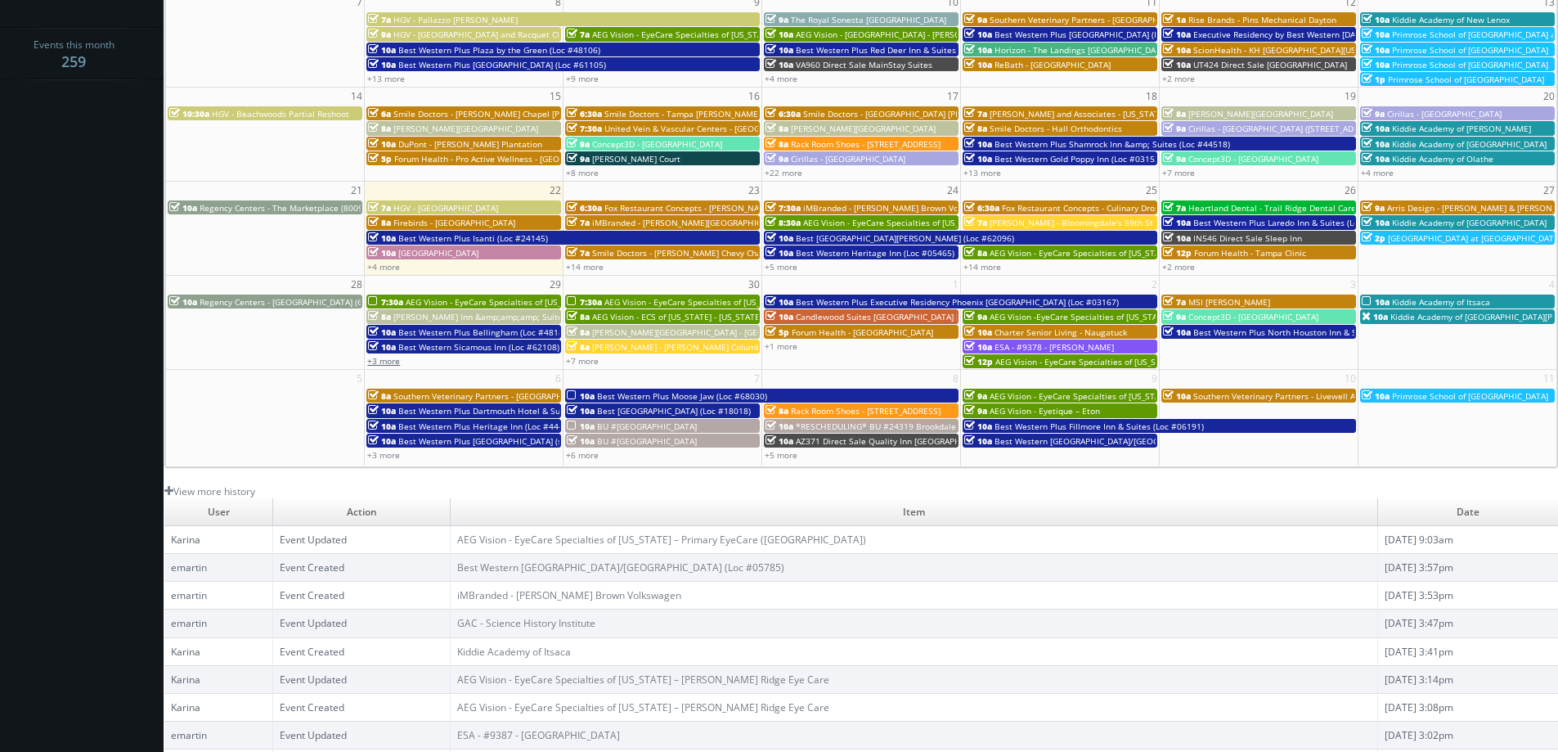
click at [383, 362] on link "+3 more" at bounding box center [383, 360] width 33 height 11
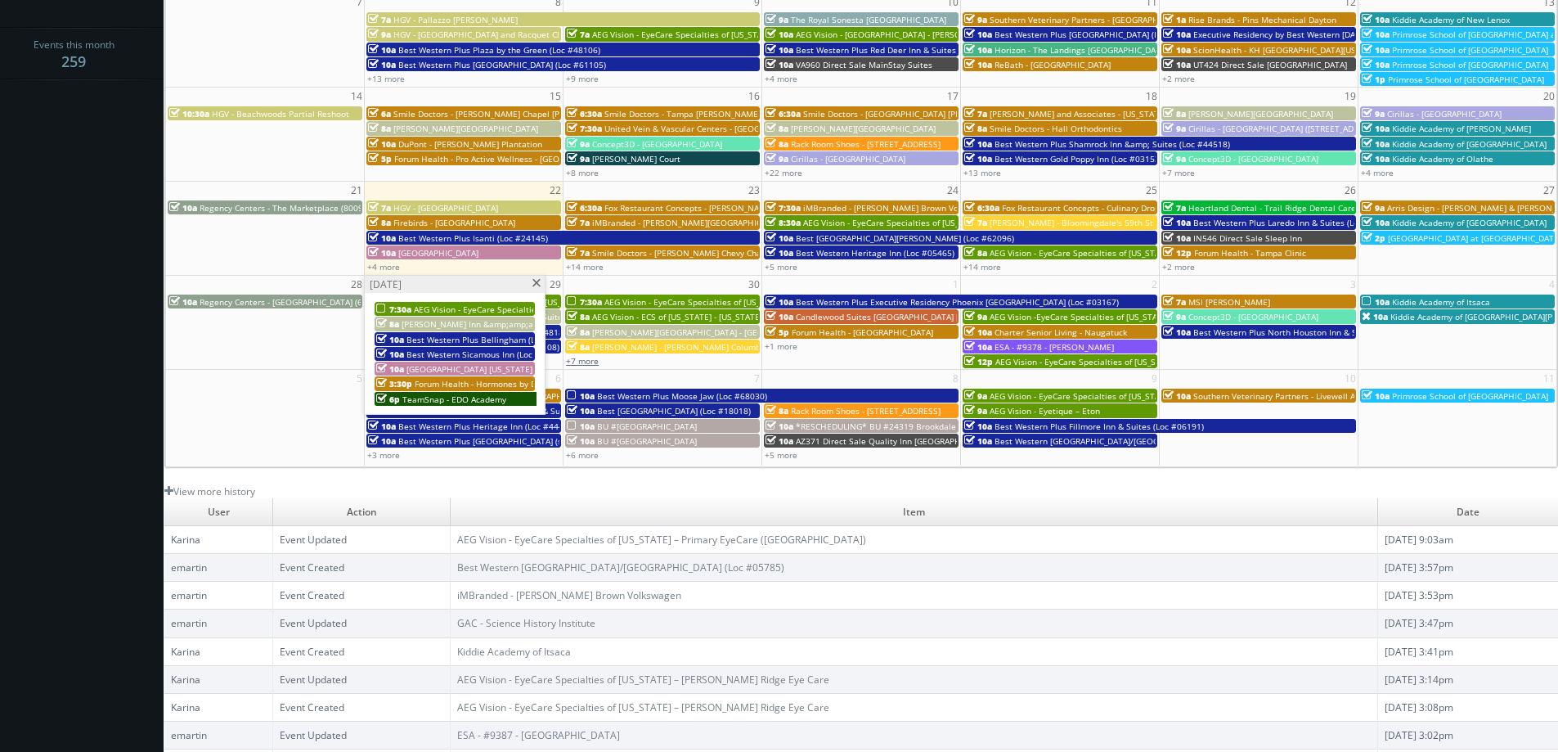
click at [585, 359] on link "+7 more" at bounding box center [582, 360] width 33 height 11
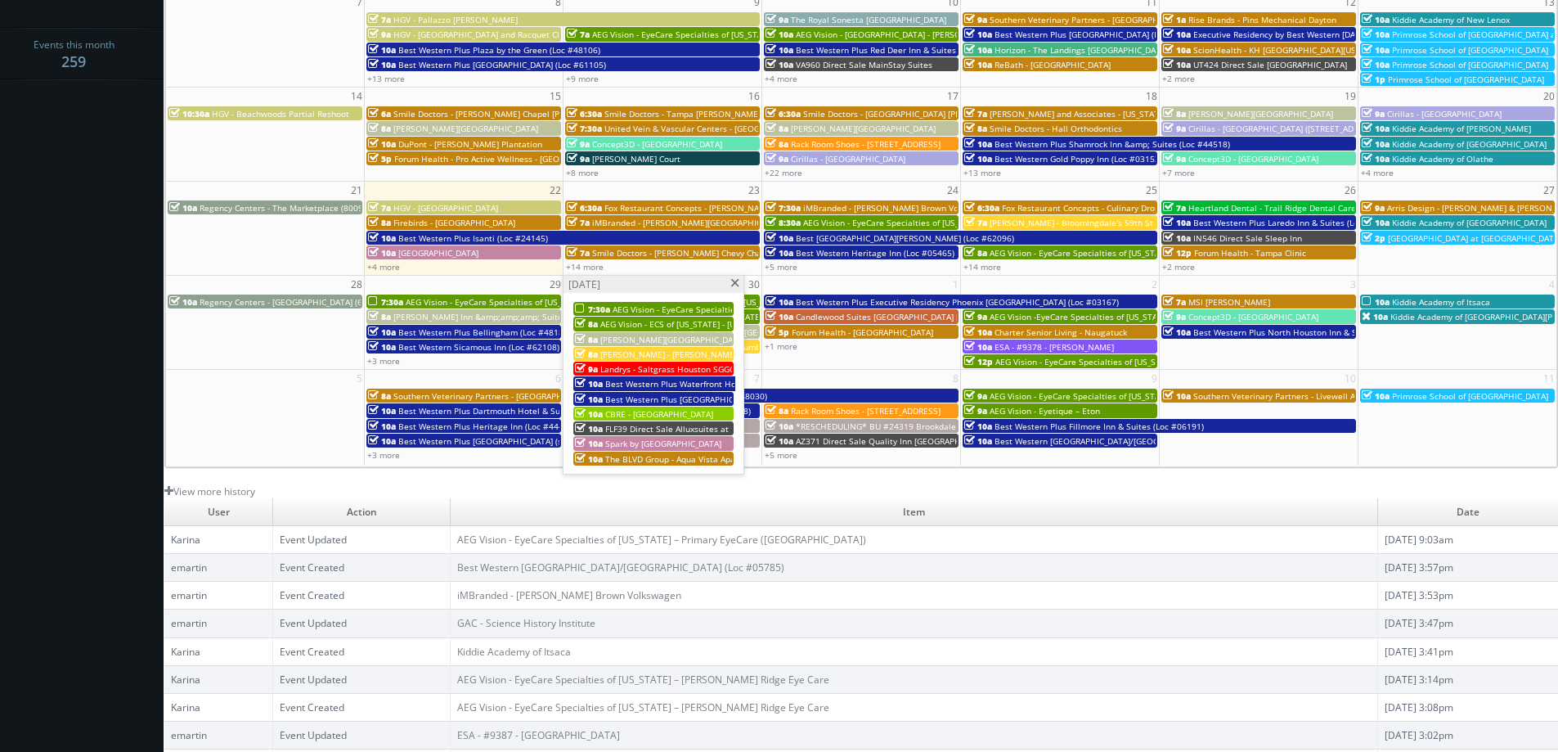
click at [732, 286] on span at bounding box center [735, 283] width 11 height 9
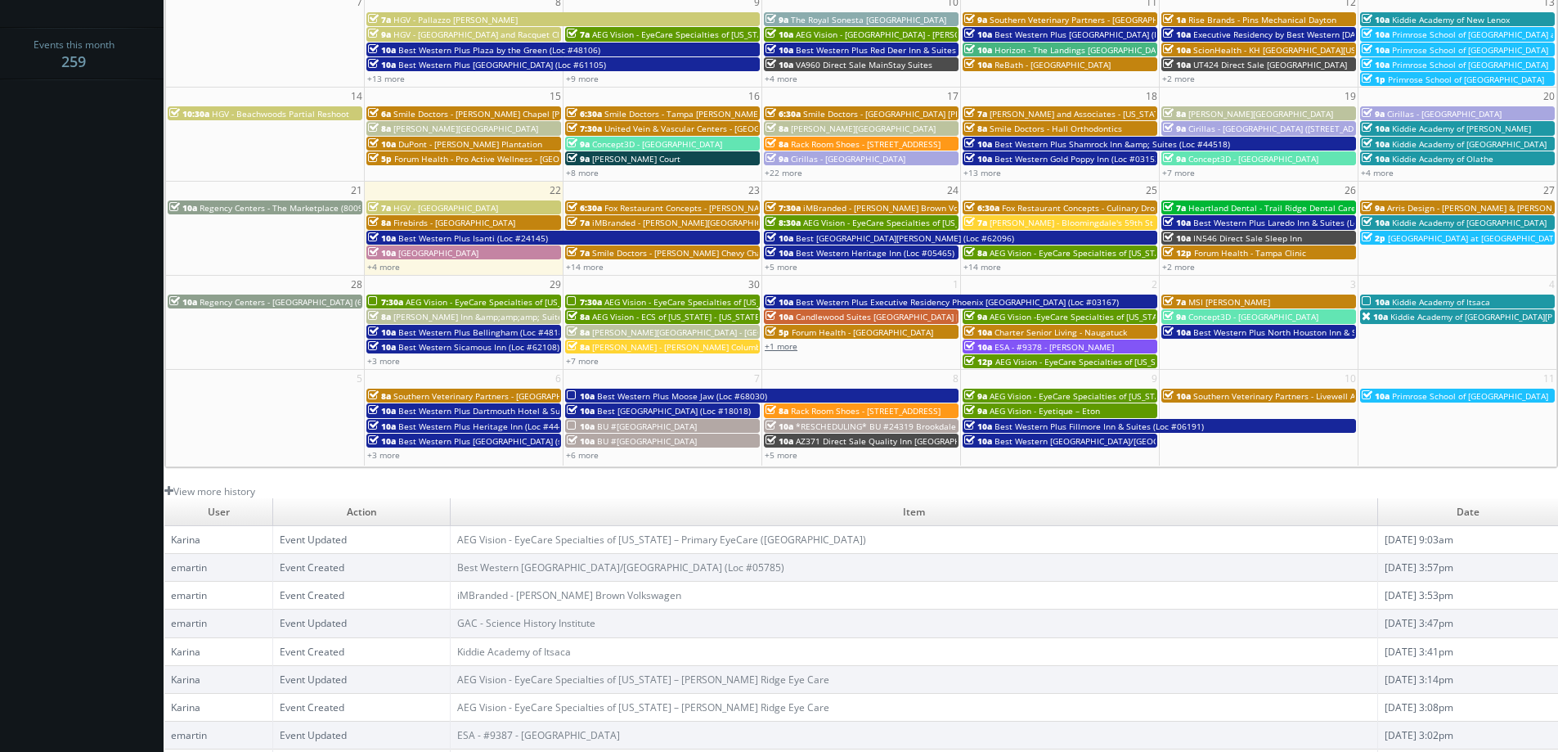
click at [782, 344] on link "+1 more" at bounding box center [781, 345] width 33 height 11
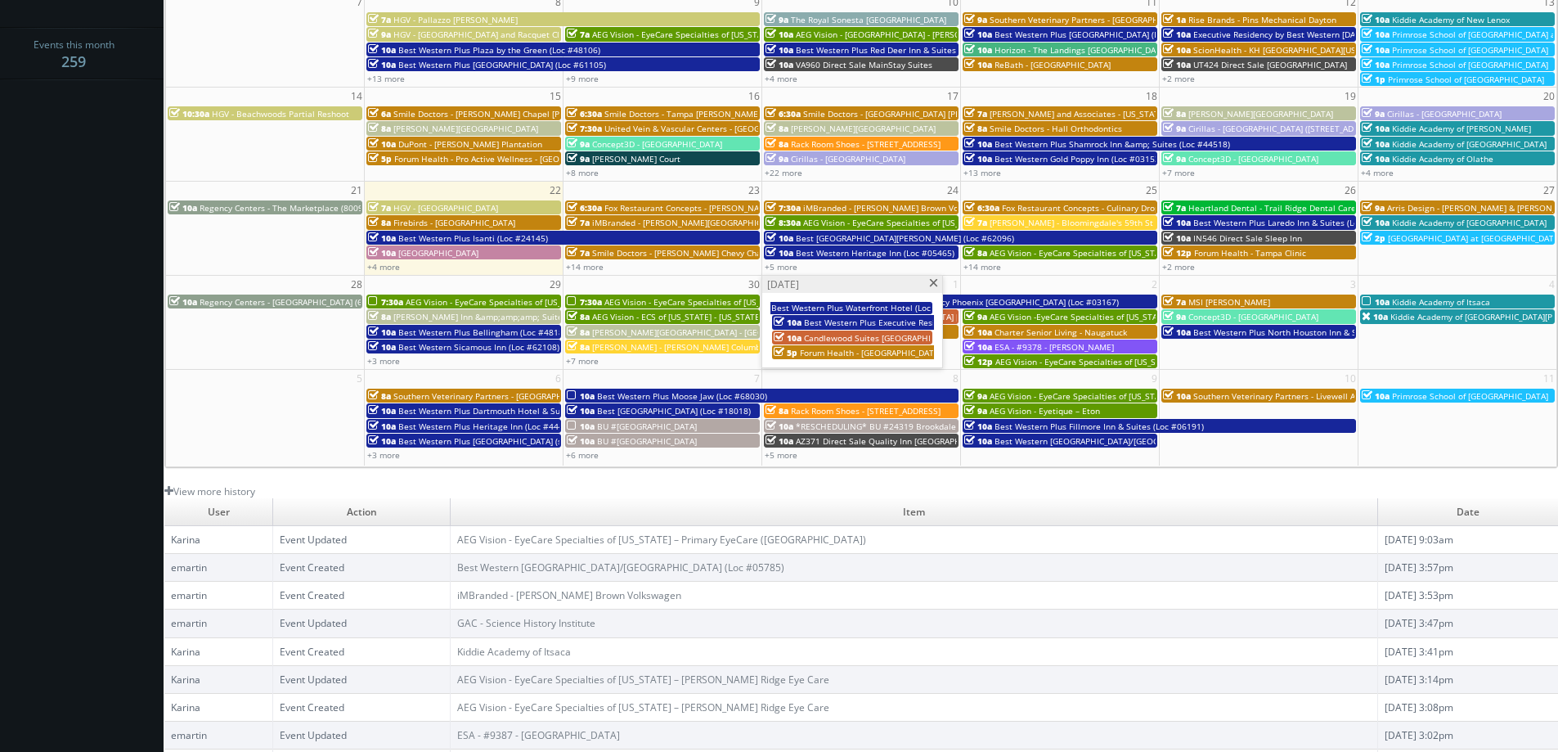
click at [930, 279] on span at bounding box center [933, 283] width 11 height 9
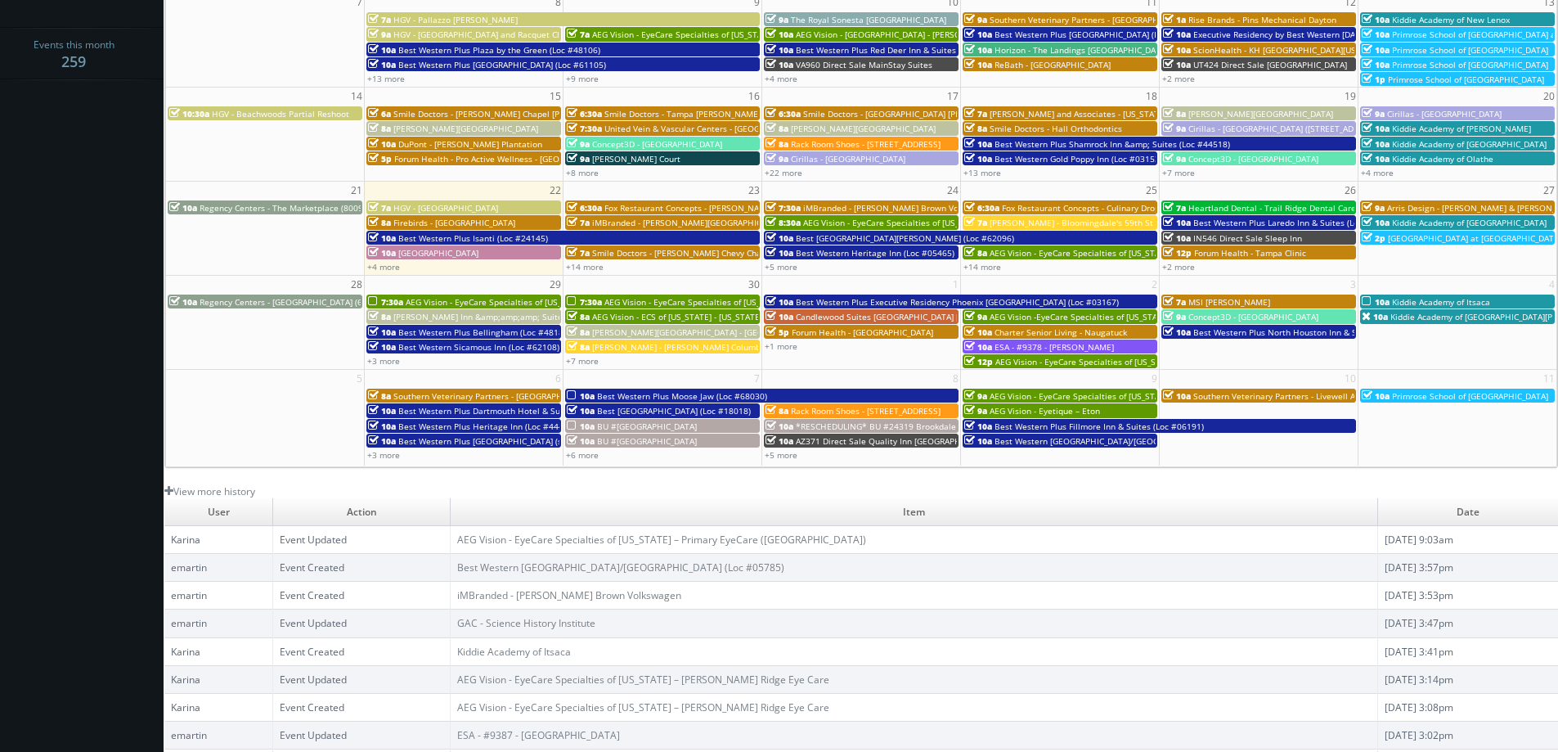
scroll to position [0, 0]
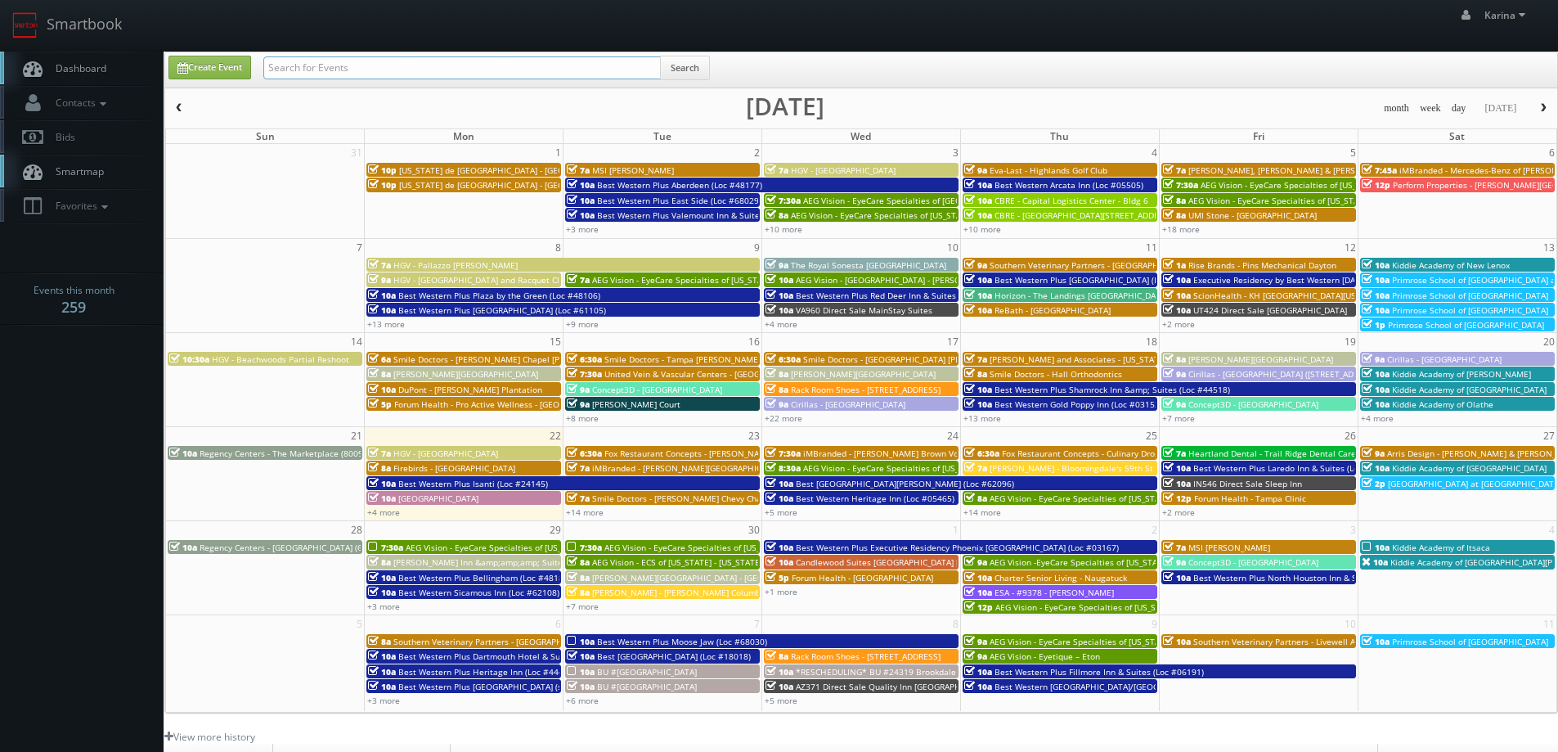
click at [306, 70] on input "text" at bounding box center [462, 67] width 398 height 23
type input "george paxton"
click at [699, 70] on button "Search" at bounding box center [685, 68] width 50 height 25
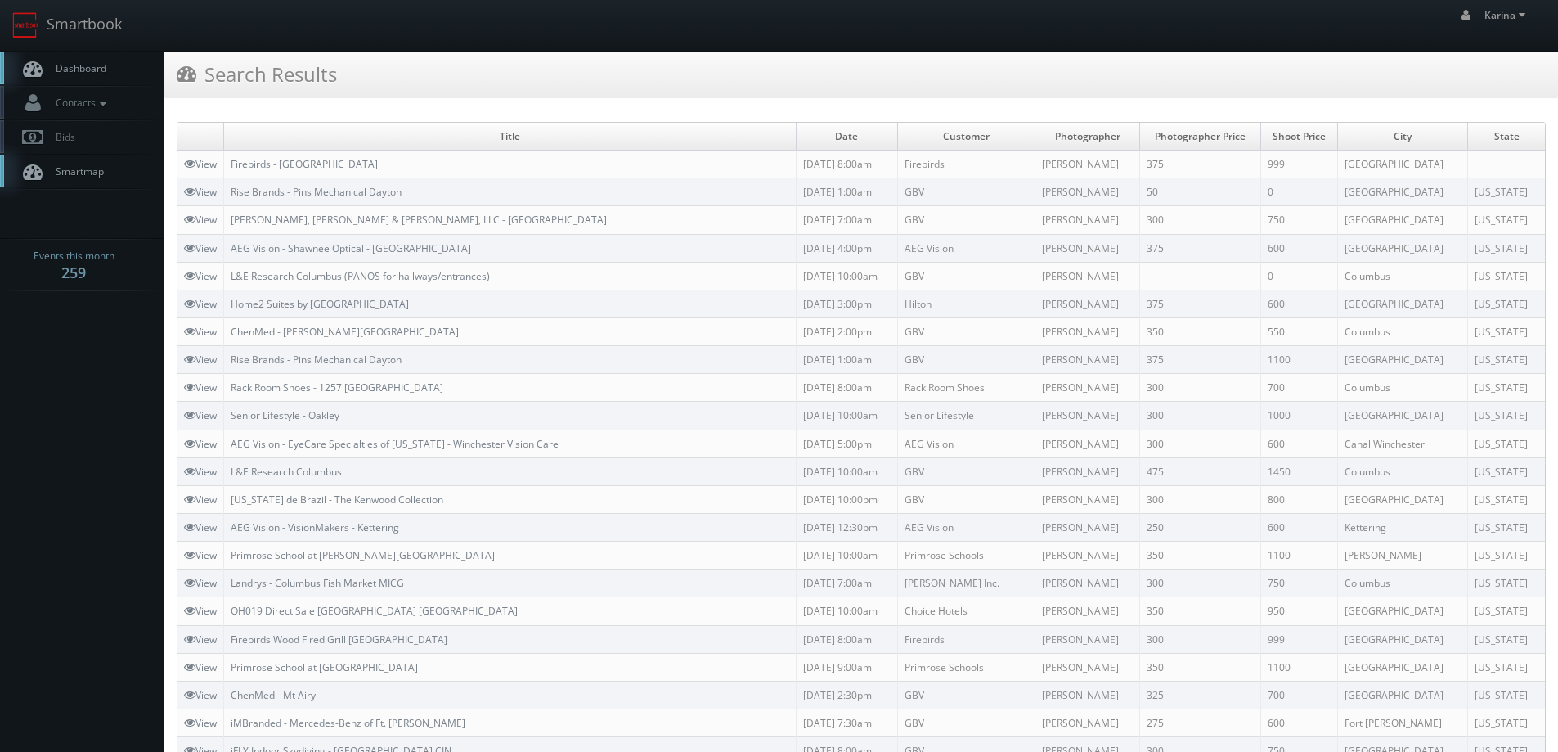
click at [70, 65] on span "Dashboard" at bounding box center [76, 68] width 59 height 14
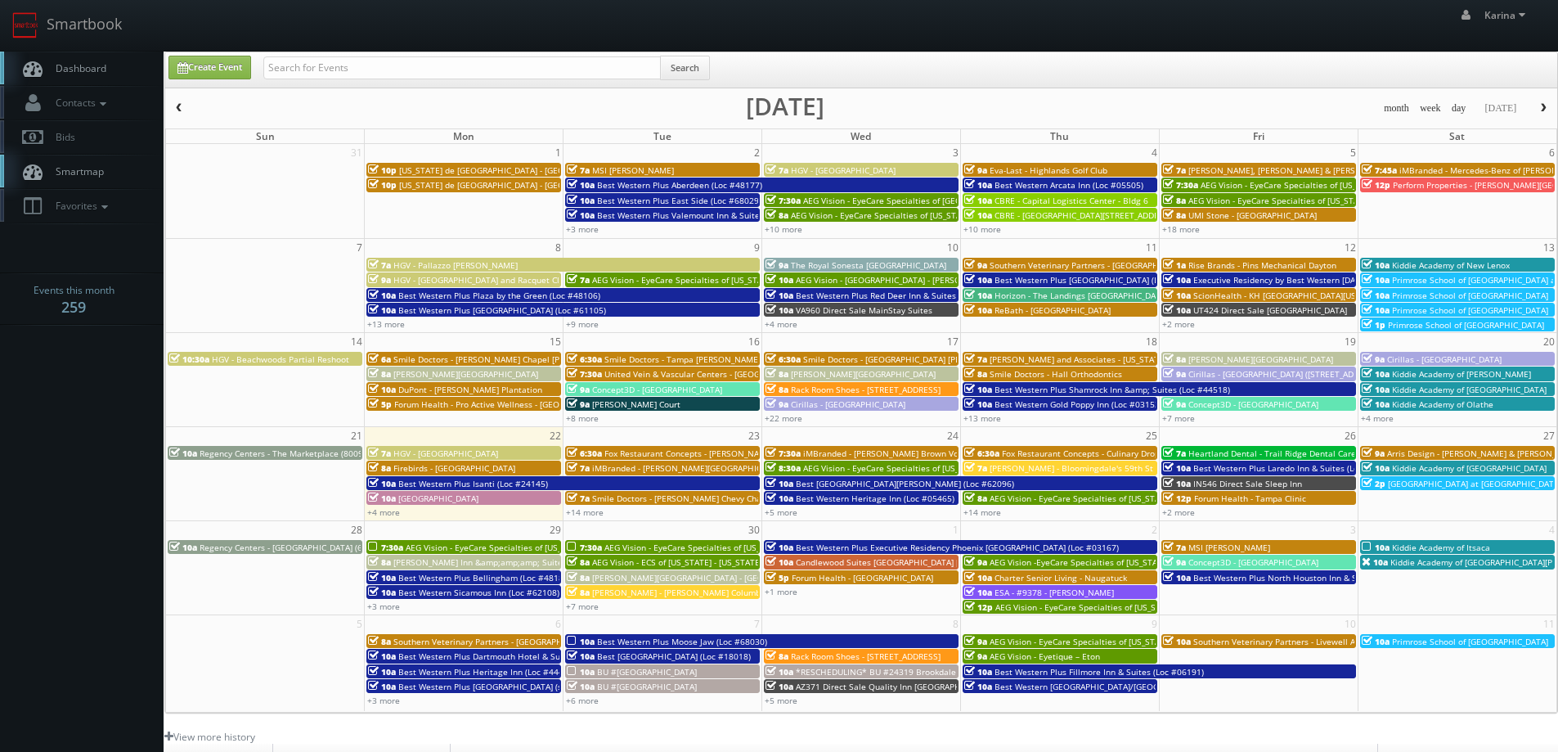
click at [98, 169] on span "Smartmap" at bounding box center [75, 171] width 56 height 14
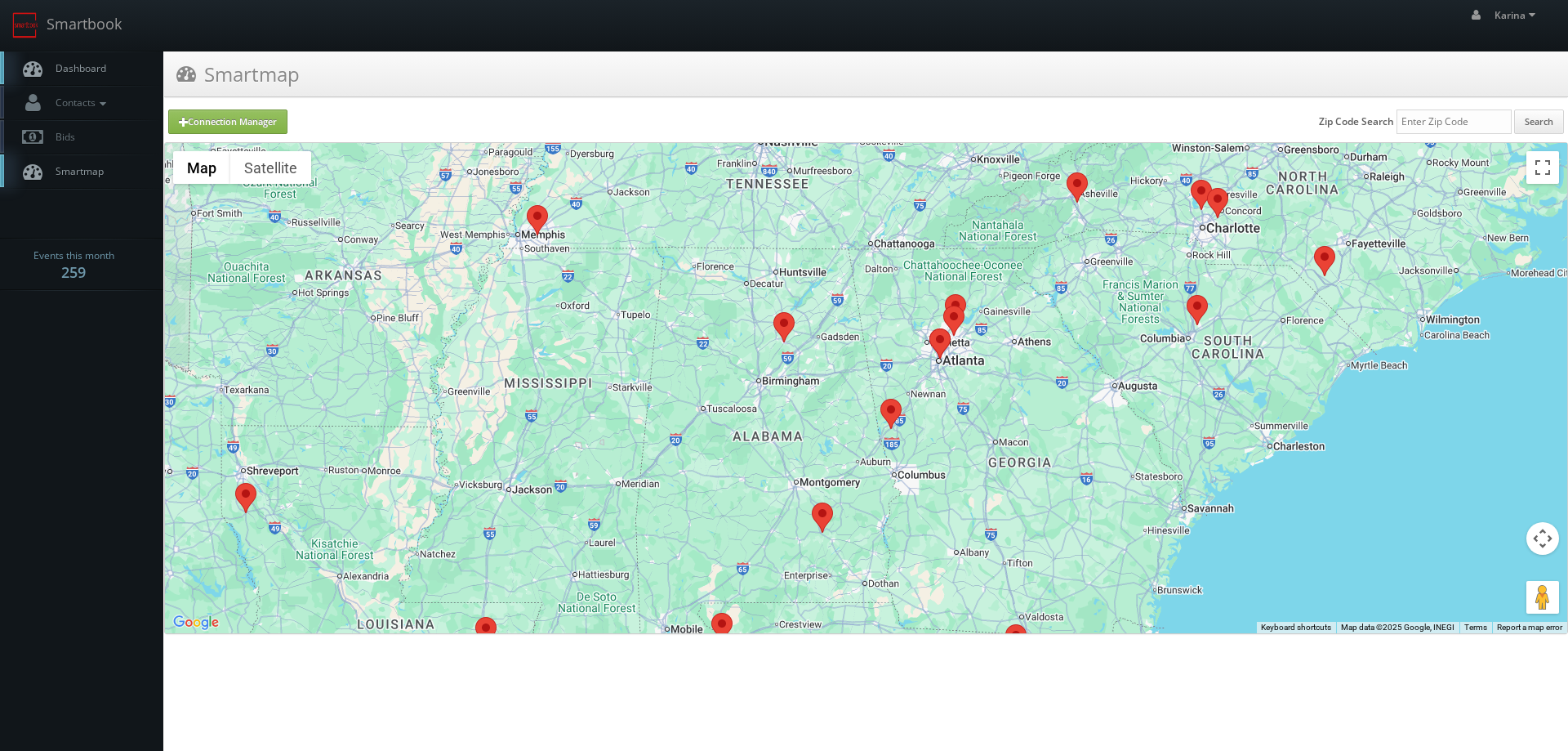
drag, startPoint x: 706, startPoint y: 410, endPoint x: 809, endPoint y: 417, distance: 103.2
click at [809, 417] on div at bounding box center [866, 387] width 1402 height 490
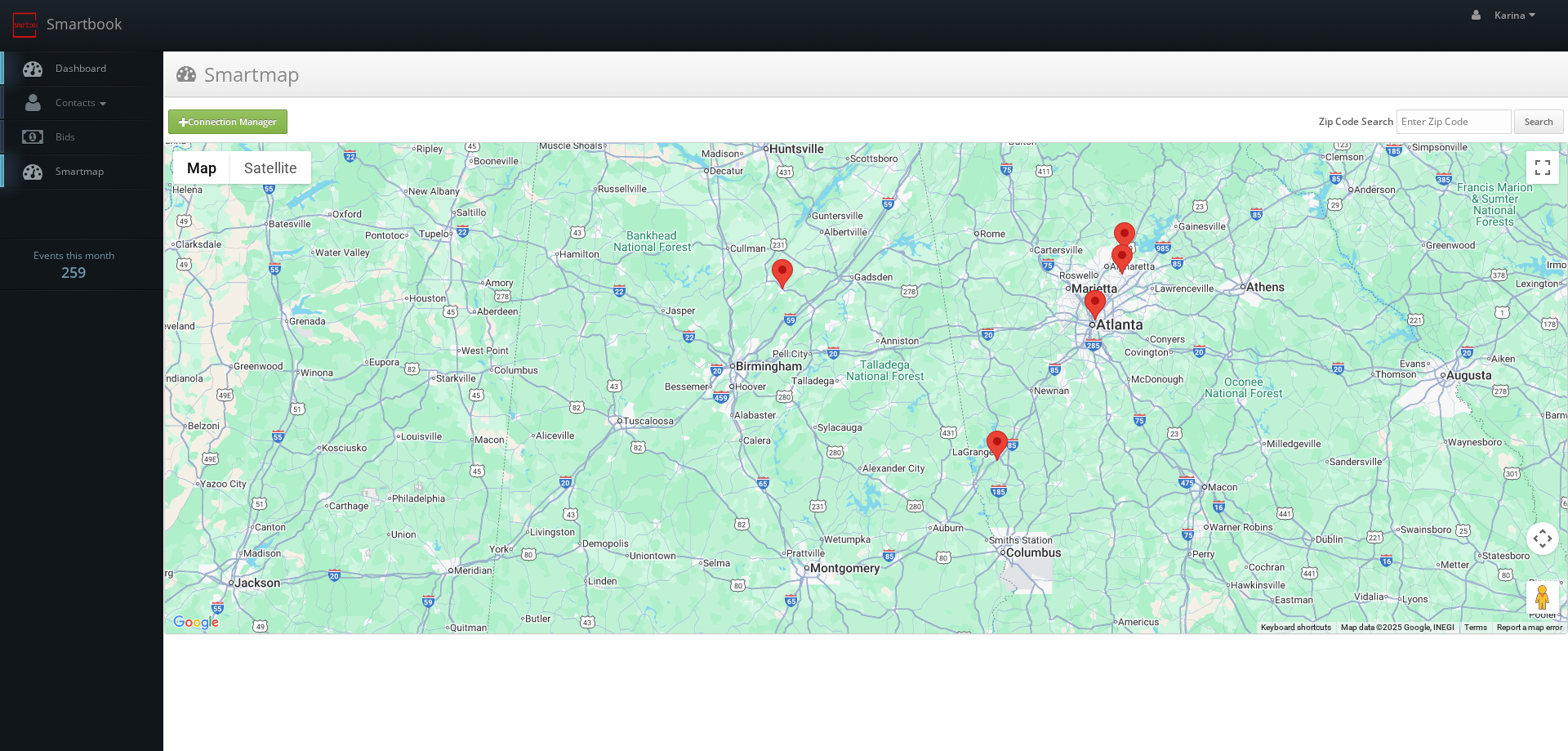
click at [772, 259] on area at bounding box center [772, 259] width 0 height 0
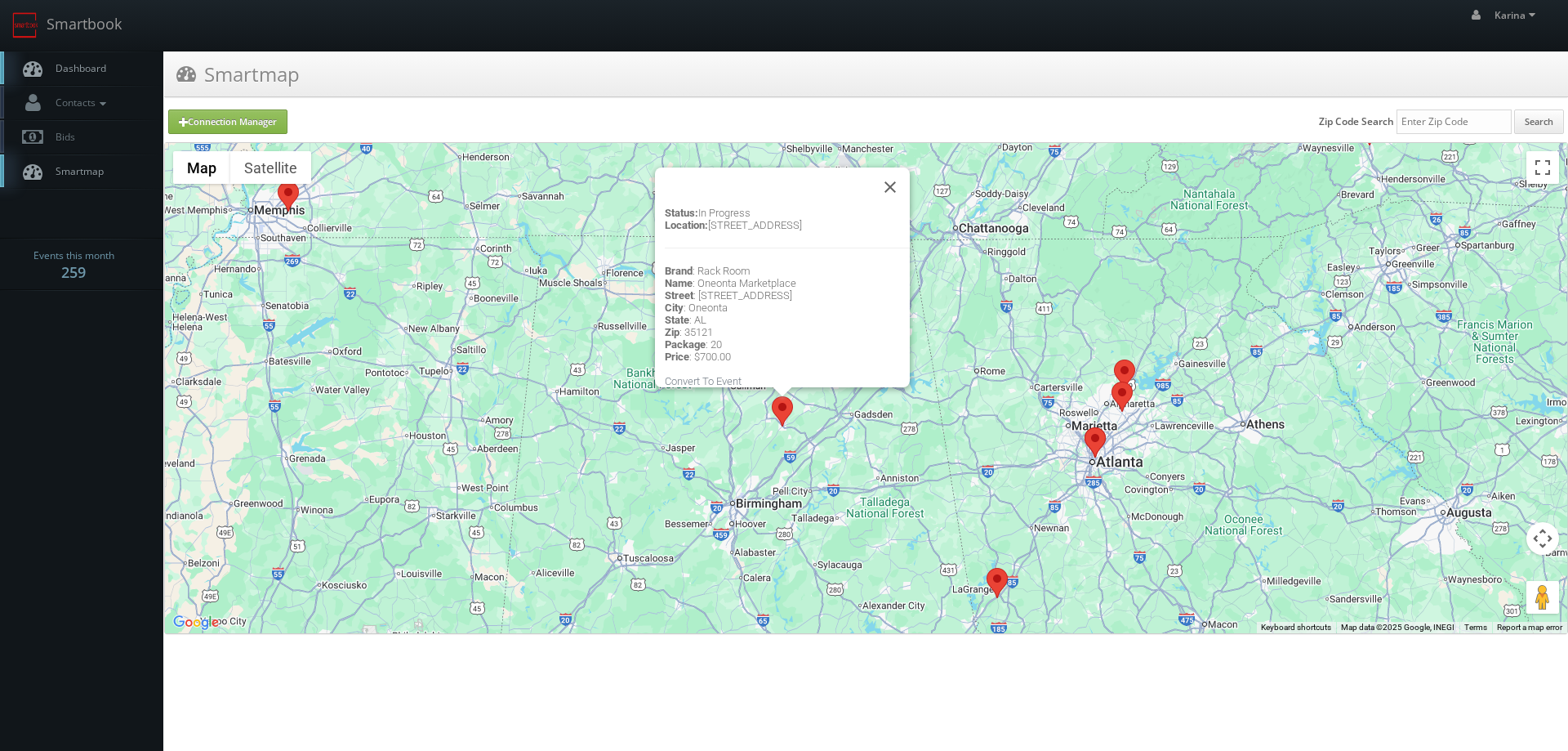
click at [811, 382] on div "Status: In Progress Location: 66 Market Terrace Suite 400, Oneonta, AL, 35121 B…" at bounding box center [787, 297] width 245 height 181
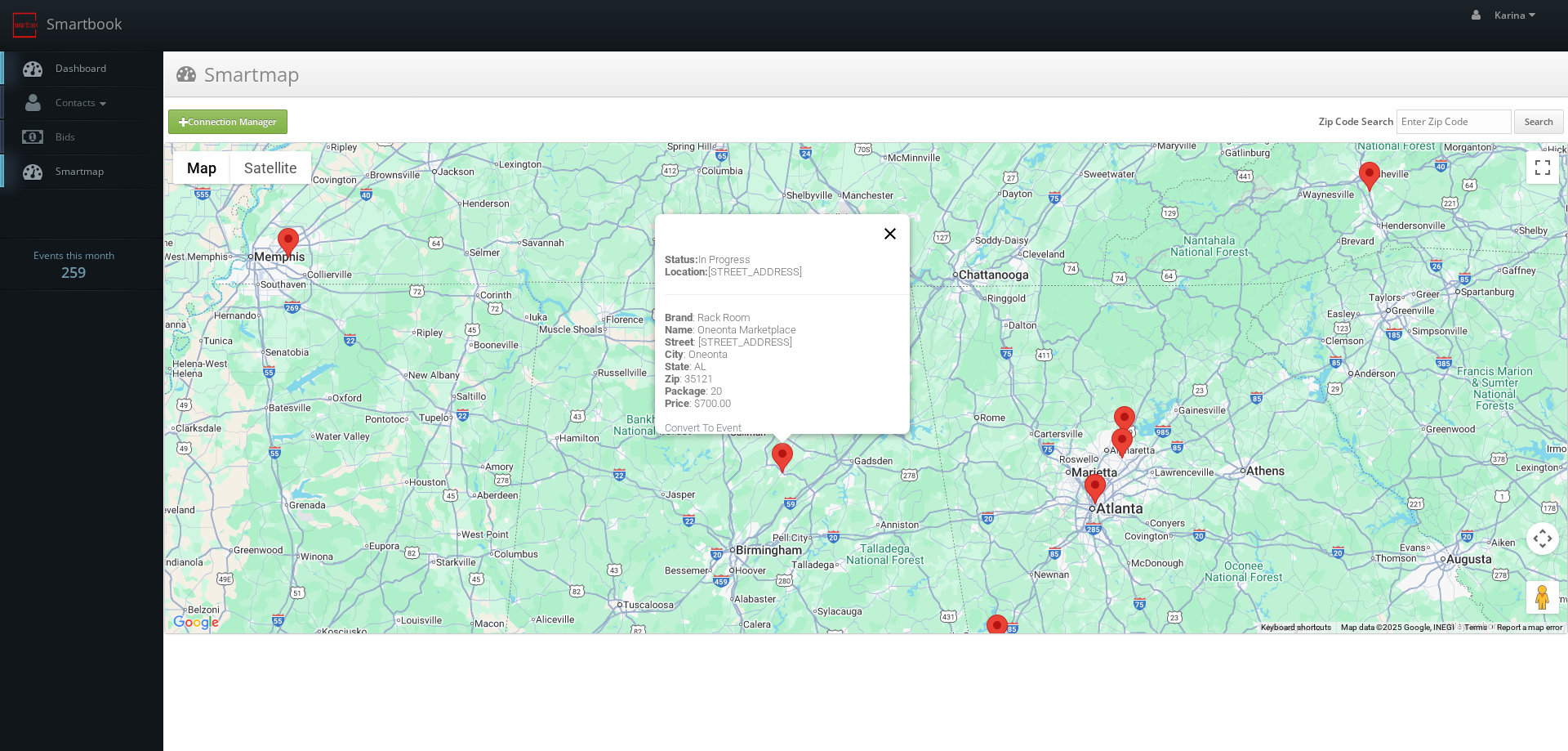
click at [898, 215] on button "Close" at bounding box center [890, 233] width 39 height 39
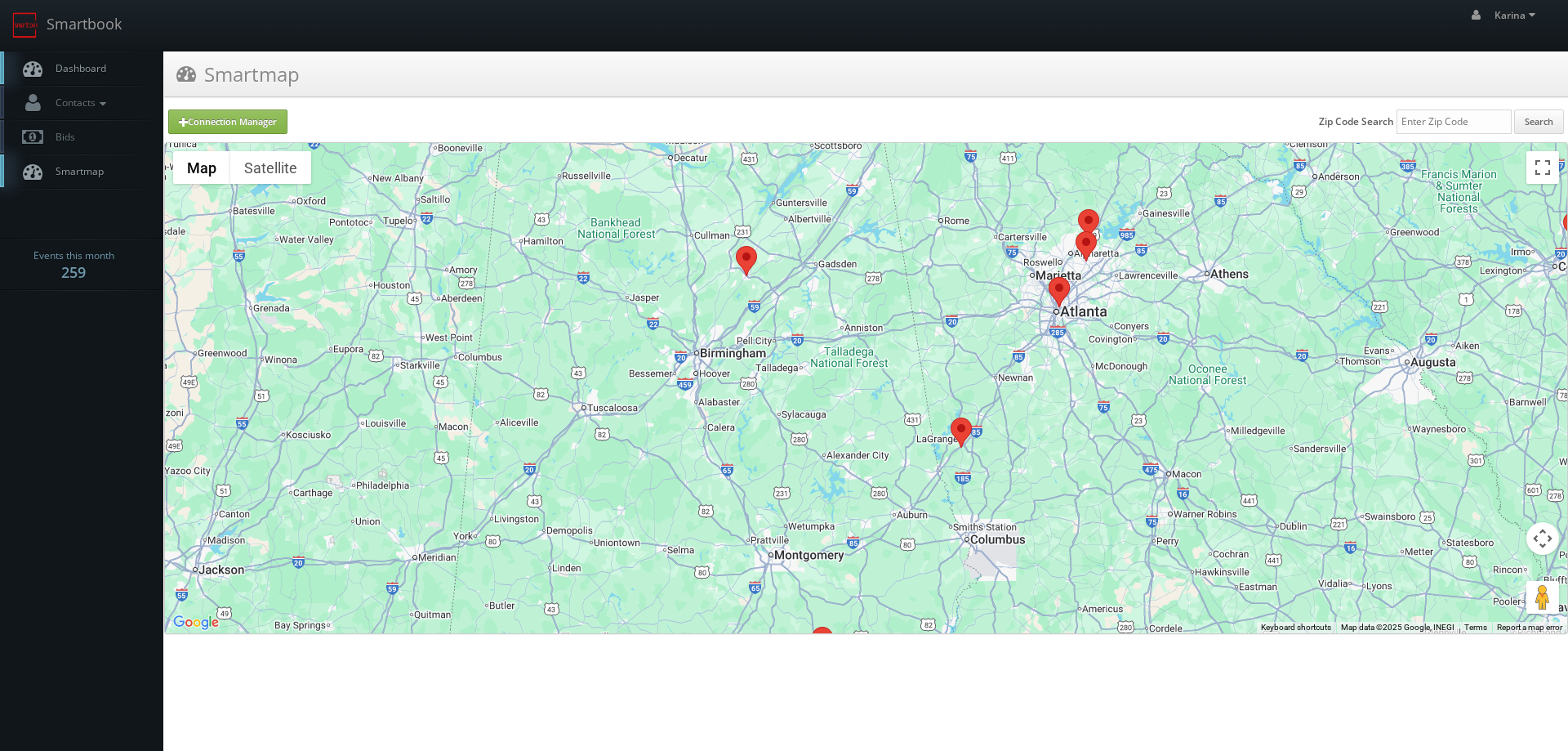
drag, startPoint x: 892, startPoint y: 578, endPoint x: 856, endPoint y: 377, distance: 204.2
click at [856, 377] on div at bounding box center [866, 387] width 1402 height 490
click at [106, 56] on link "Dashboard" at bounding box center [82, 69] width 164 height 34
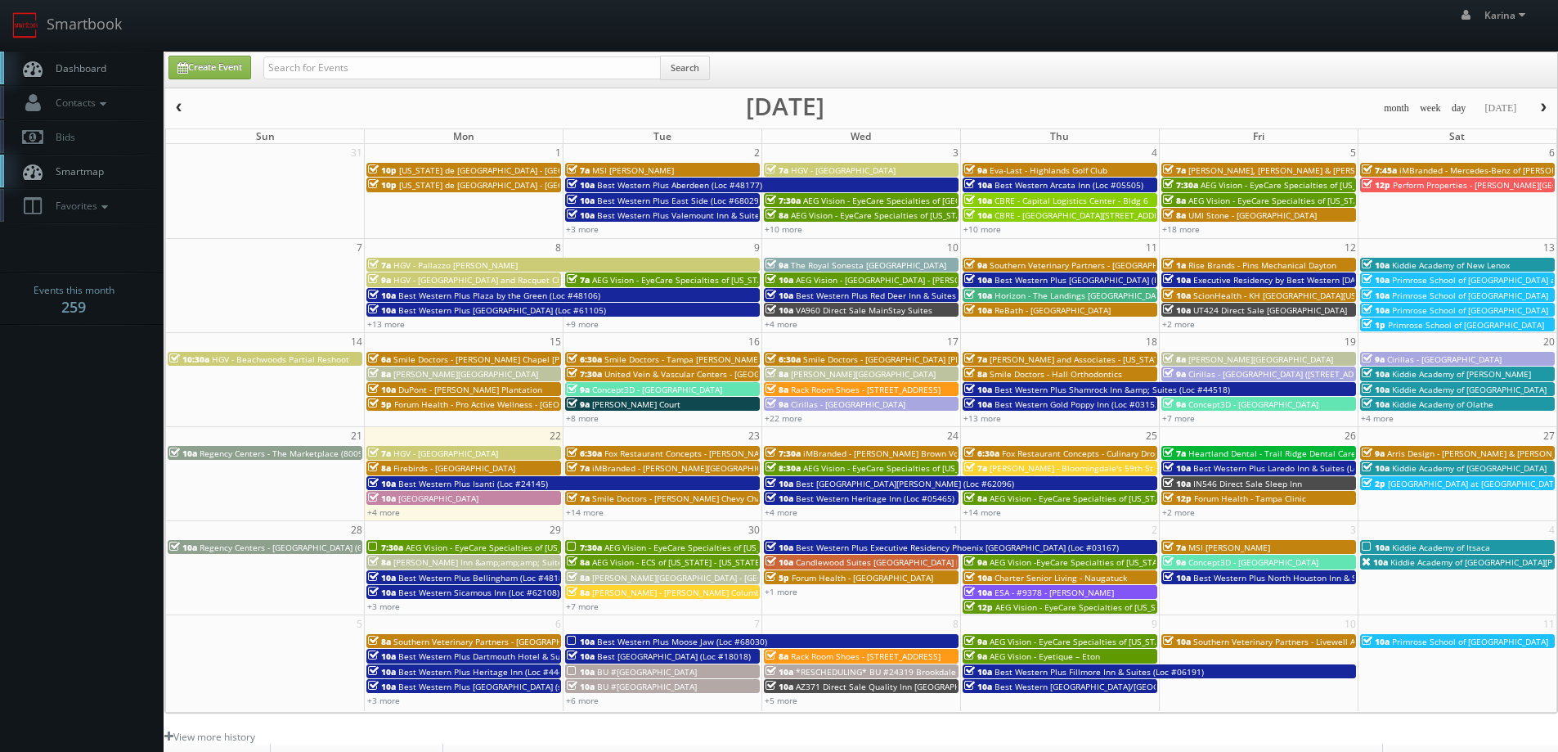
scroll to position [82, 0]
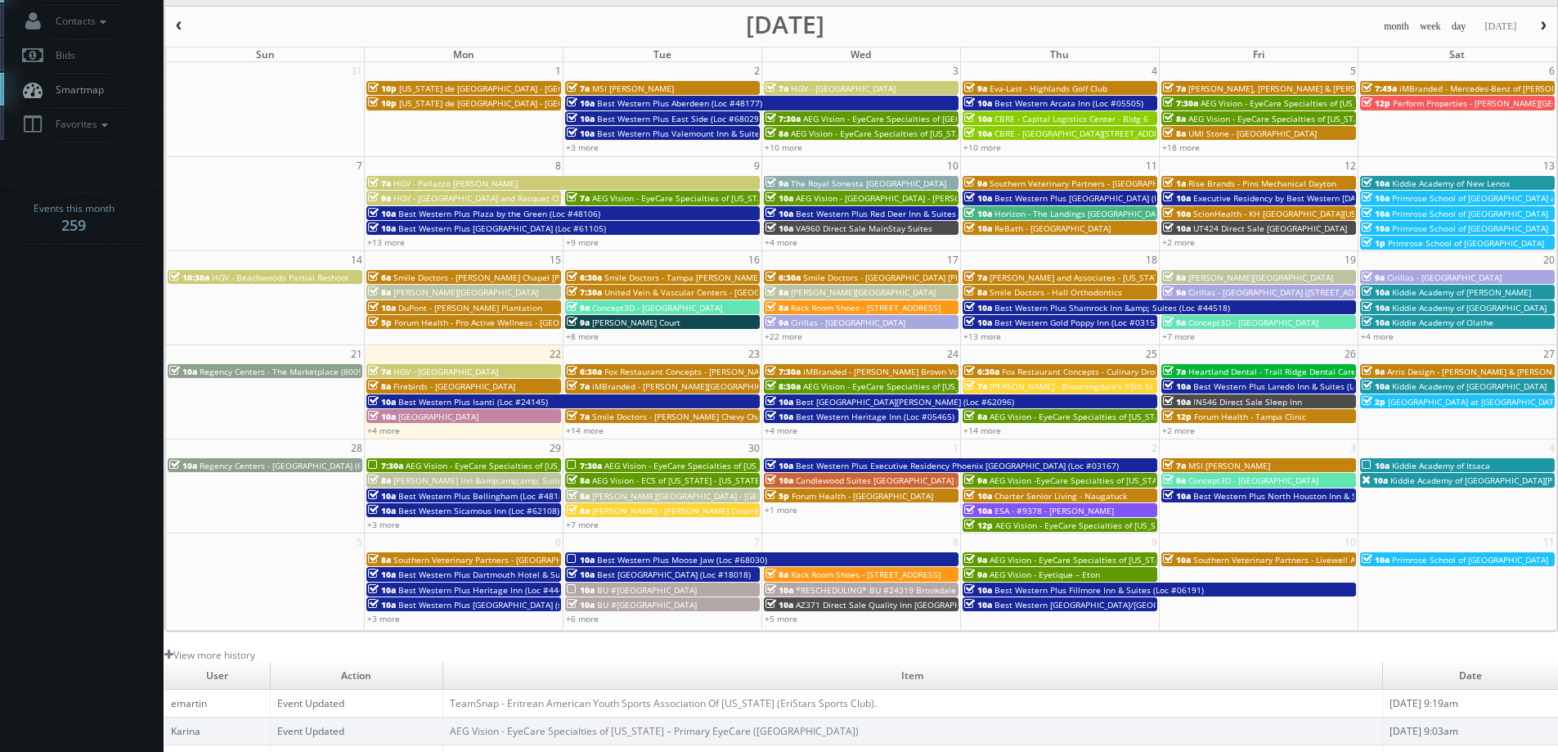
click at [84, 426] on body "Smartbook Toggle Side Navigation Toggle Top Navigation [PERSON_NAME] [PERSON_NA…" at bounding box center [779, 442] width 1558 height 1049
click at [97, 452] on body "Smartbook Toggle Side Navigation Toggle Top Navigation [PERSON_NAME] [PERSON_NA…" at bounding box center [779, 442] width 1558 height 1049
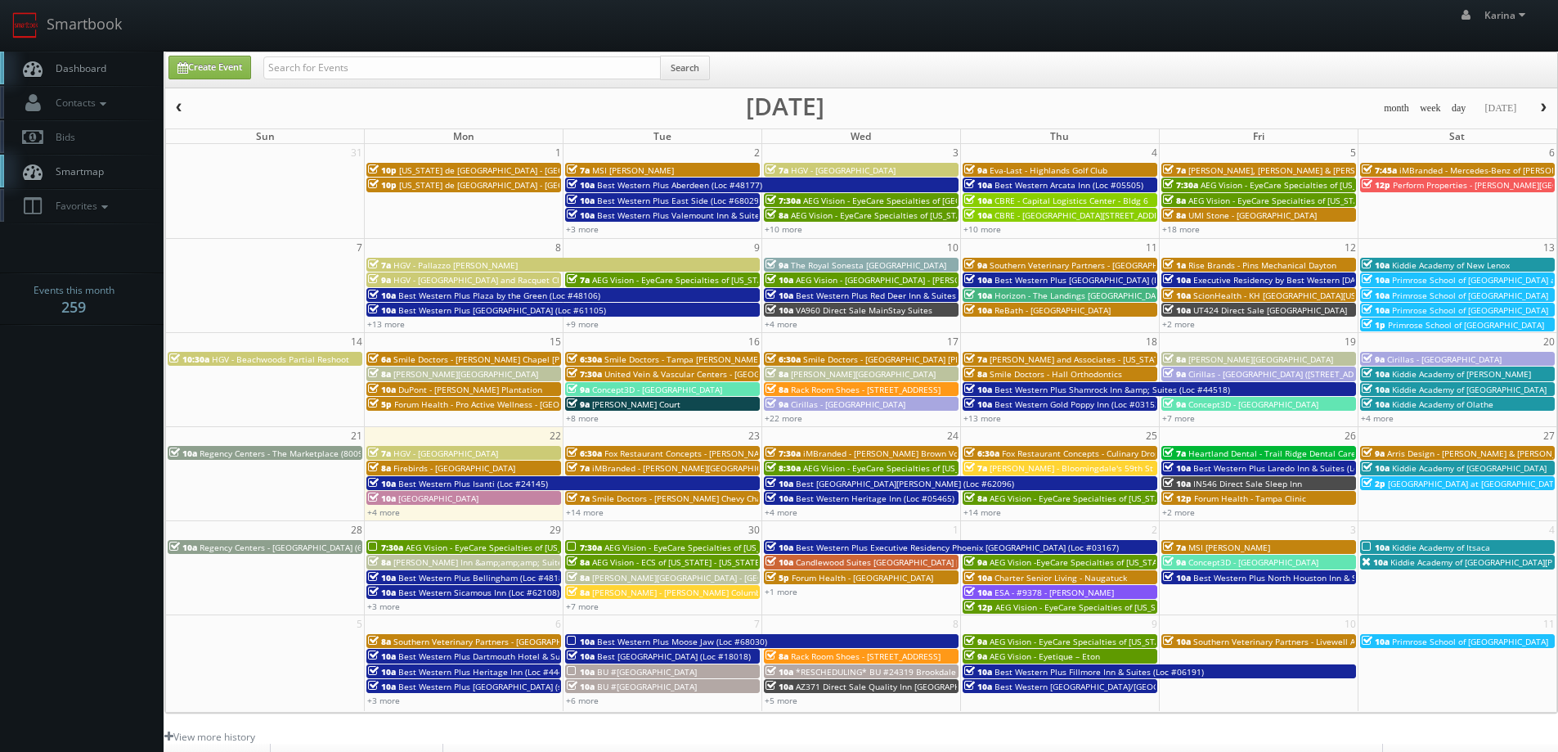
click at [106, 61] on link "Dashboard" at bounding box center [82, 69] width 164 height 34
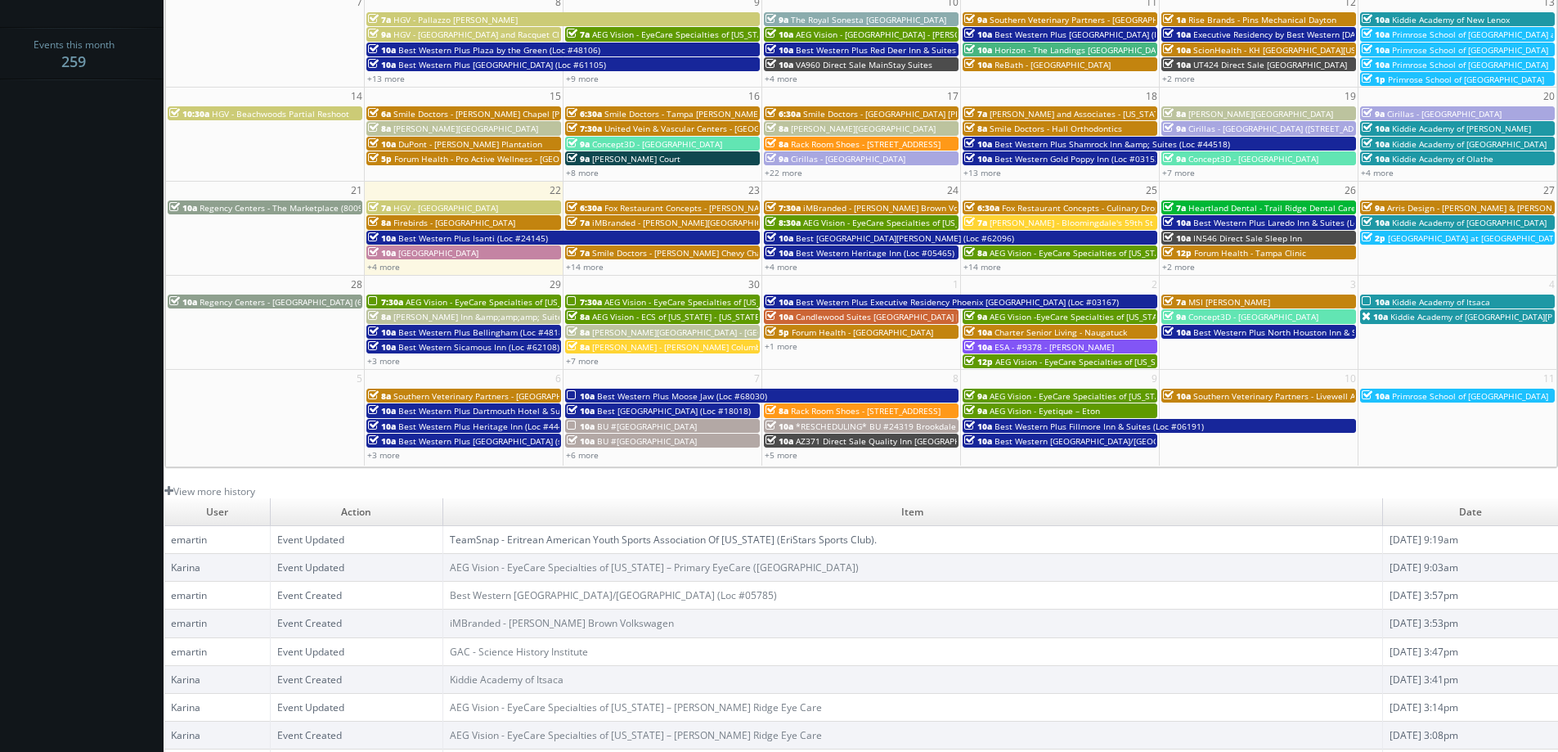
click at [780, 543] on link "TeamSnap - Eritrean American Youth Sports Association Of [US_STATE] (EriStars S…" at bounding box center [663, 539] width 427 height 14
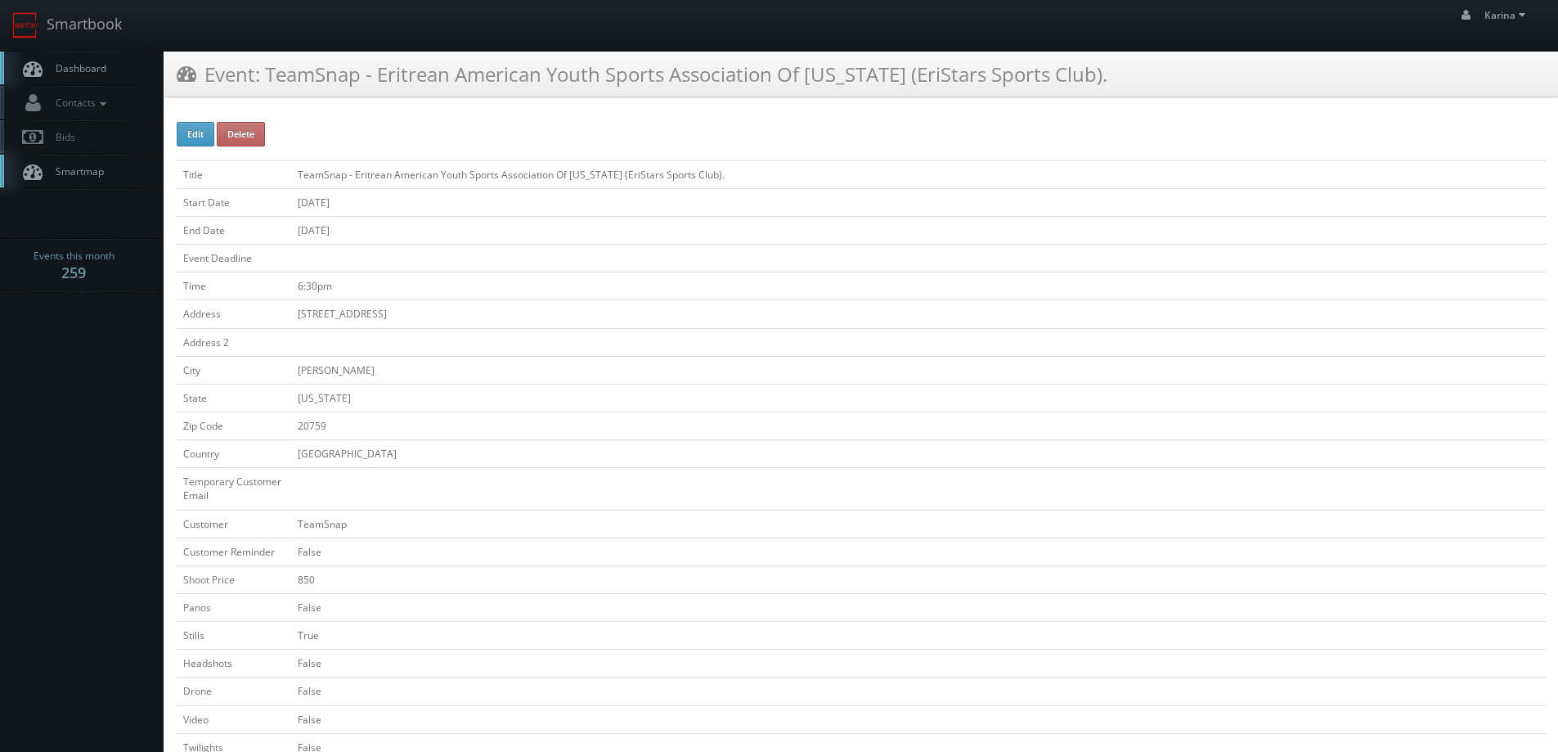
click at [113, 76] on link "Dashboard" at bounding box center [82, 69] width 164 height 34
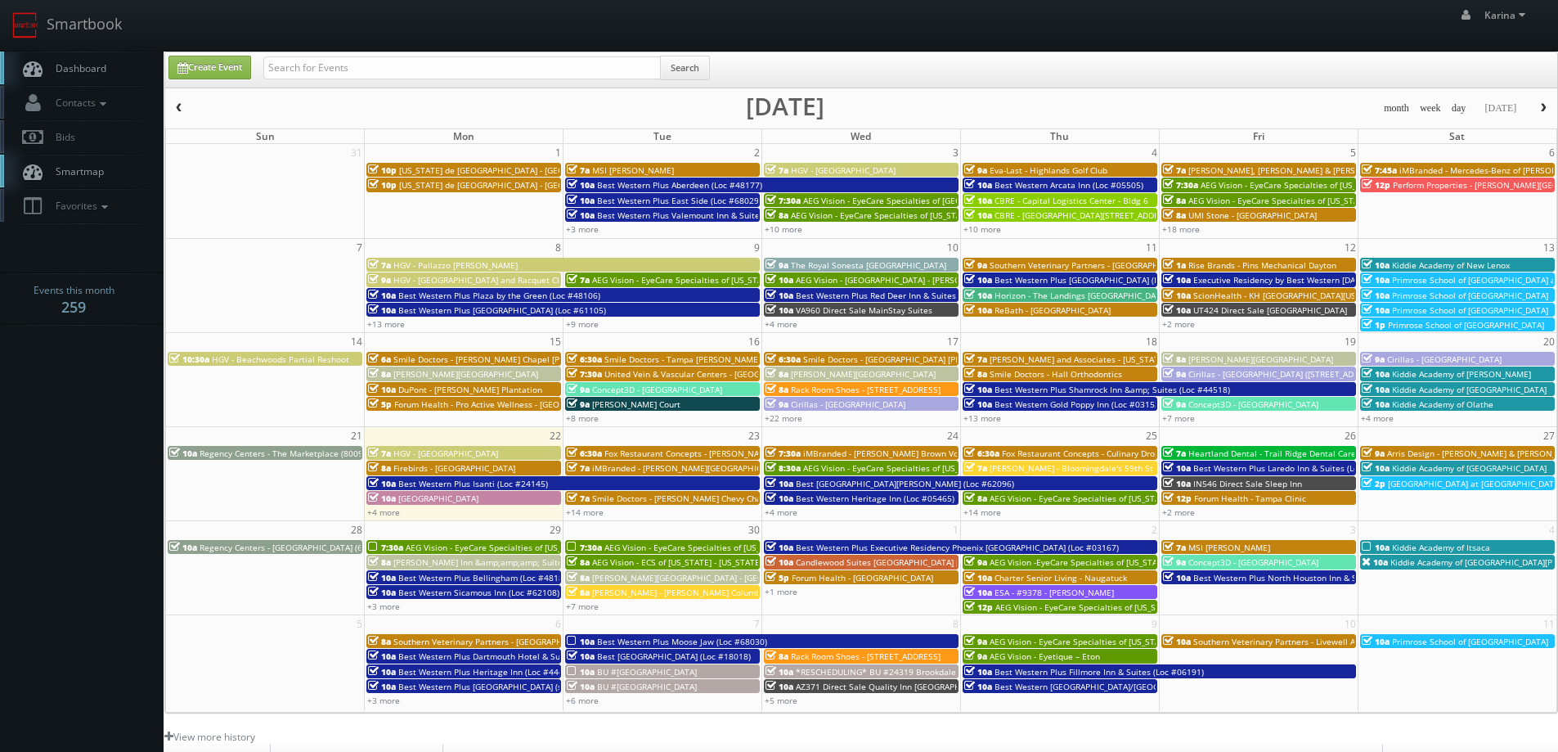
click at [92, 70] on span "Dashboard" at bounding box center [76, 68] width 59 height 14
click at [394, 515] on link "+4 more" at bounding box center [383, 511] width 33 height 11
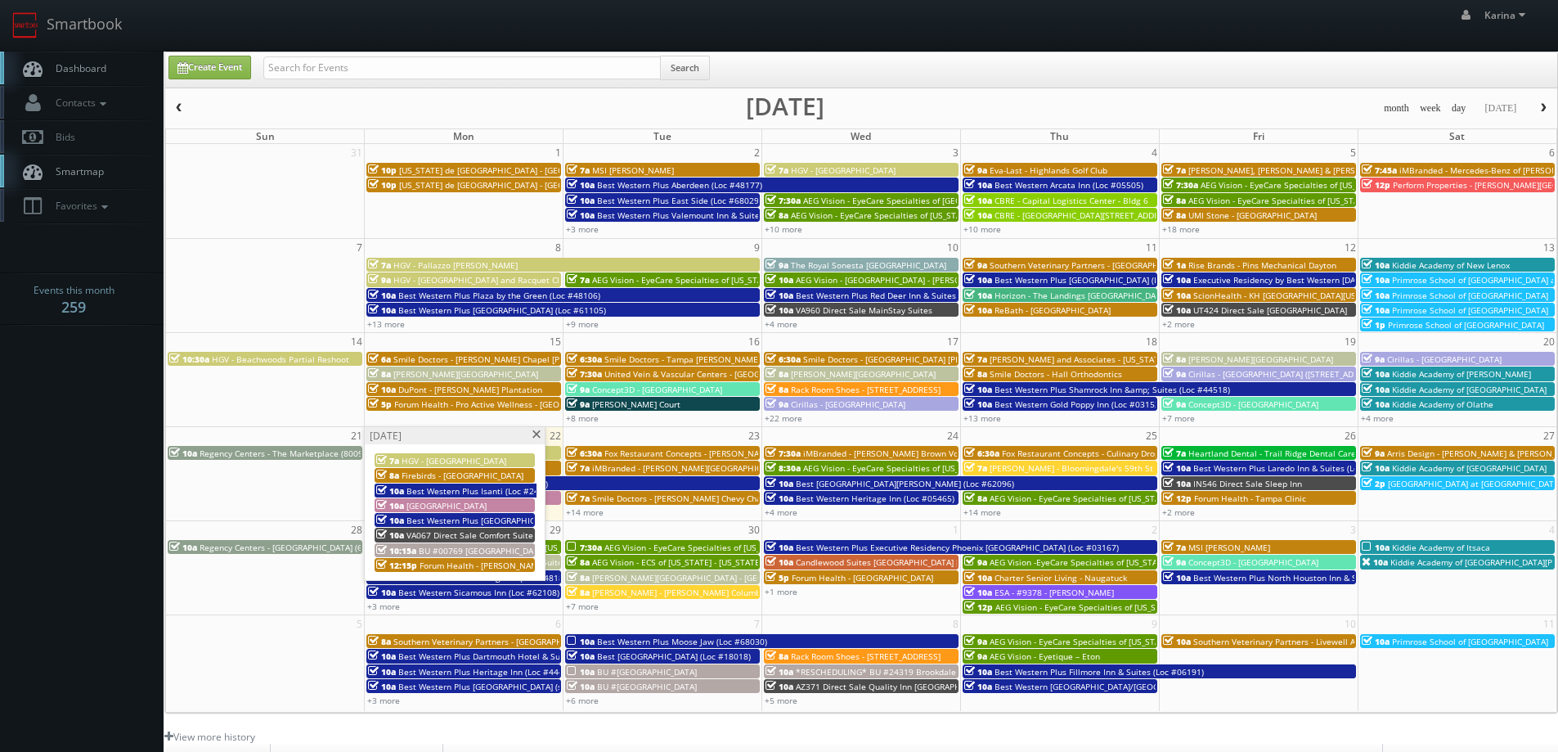
click at [459, 533] on span "VA067 Direct Sale Comfort Suites [GEOGRAPHIC_DATA]" at bounding box center [512, 534] width 213 height 11
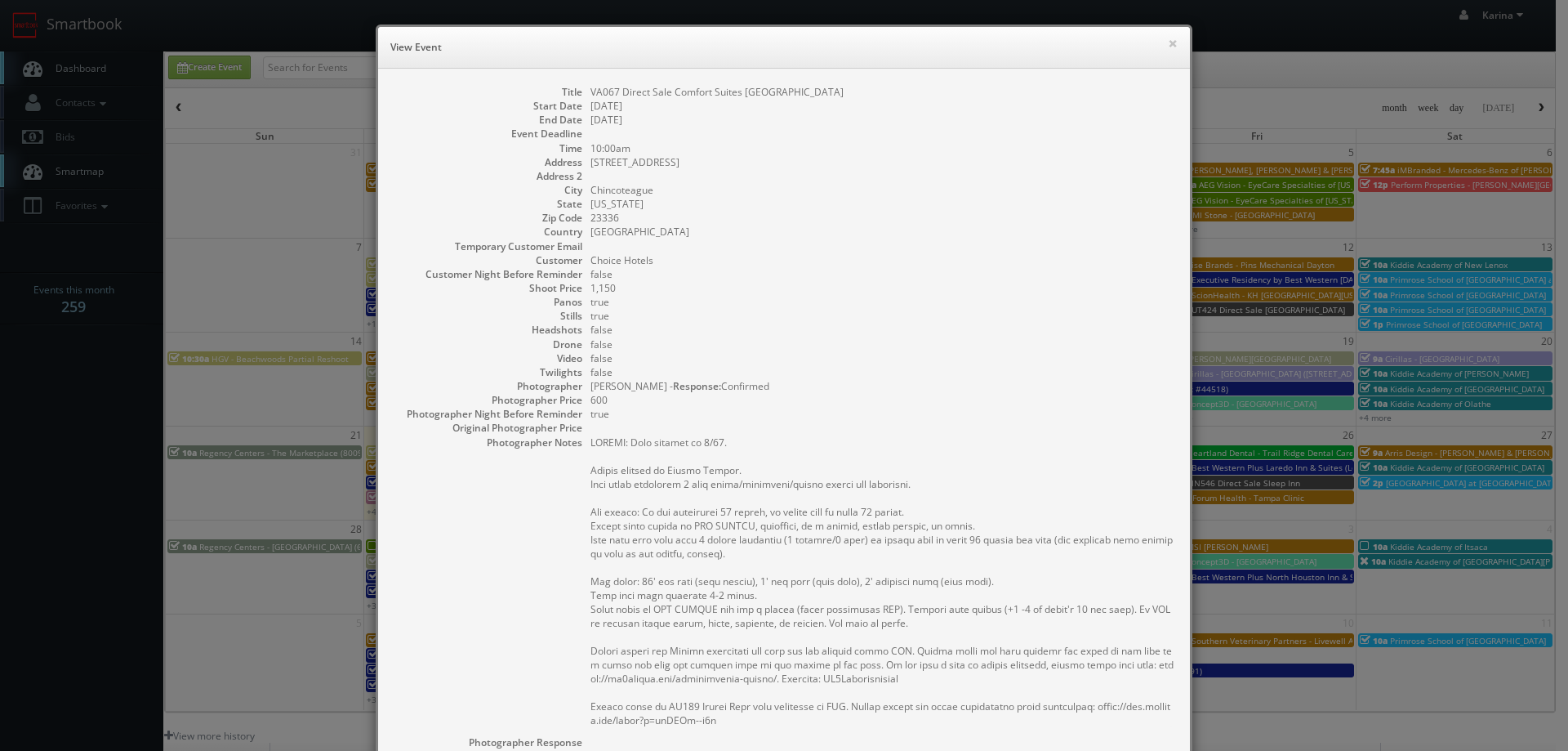
drag, startPoint x: 906, startPoint y: 92, endPoint x: 583, endPoint y: 88, distance: 323.0
click at [583, 88] on dl "Title VA067 Direct Sale Comfort Suites [GEOGRAPHIC_DATA] Start Date [DATE] End …" at bounding box center [784, 525] width 779 height 882
copy dd "VA067 Direct Sale Comfort Suites [GEOGRAPHIC_DATA]"
click at [1040, 327] on dd "false" at bounding box center [882, 330] width 583 height 14
drag, startPoint x: 910, startPoint y: 91, endPoint x: 614, endPoint y: 84, distance: 296.1
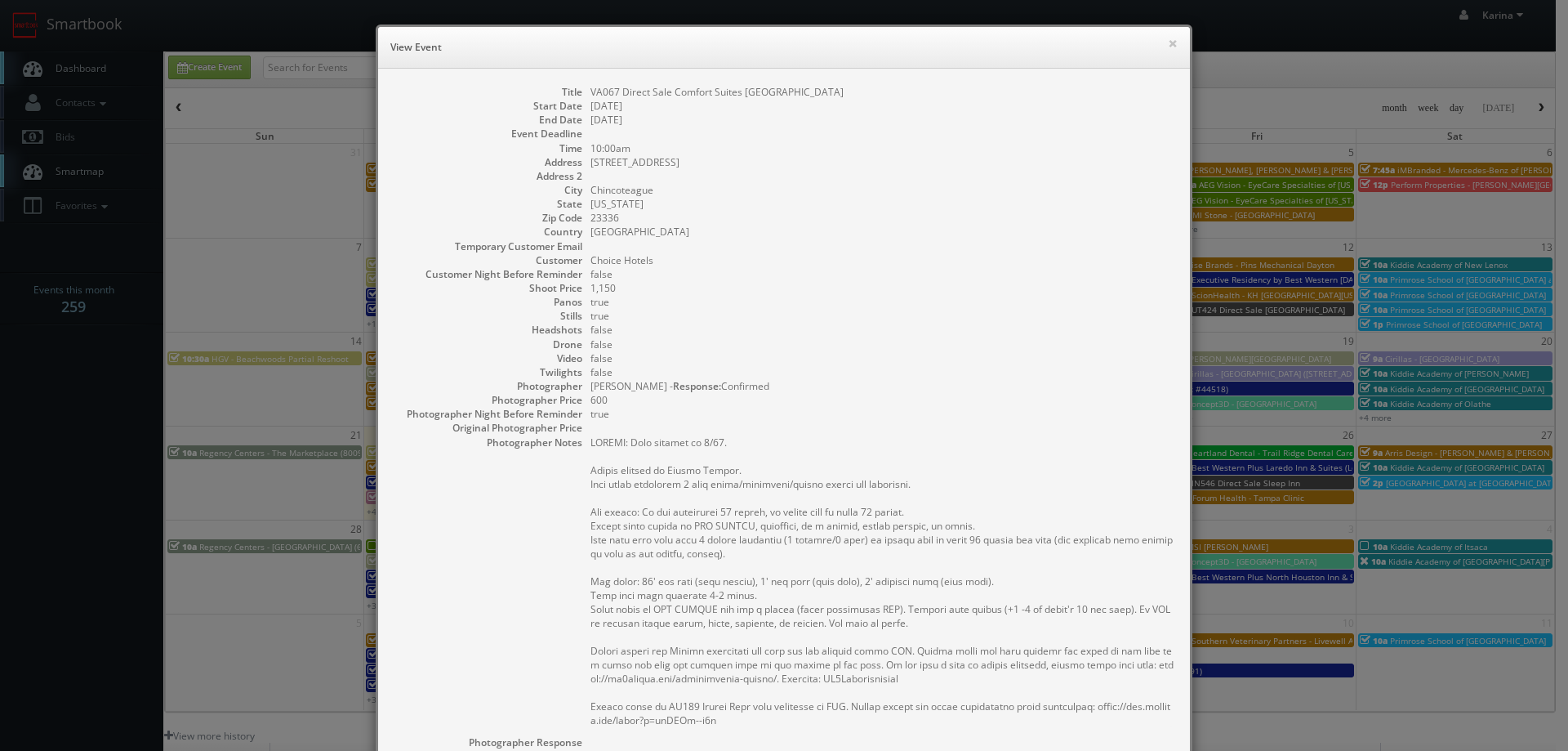
click at [581, 93] on dl "Title VA067 Direct Sale Comfort Suites Chincoteague Island Bayfront Resort Star…" at bounding box center [784, 525] width 779 height 882
copy dd "VA067 Direct Sale Comfort Suites [GEOGRAPHIC_DATA]"
click at [681, 189] on dd "Chincoteague" at bounding box center [882, 190] width 583 height 14
click at [1169, 45] on button "×" at bounding box center [1174, 43] width 10 height 11
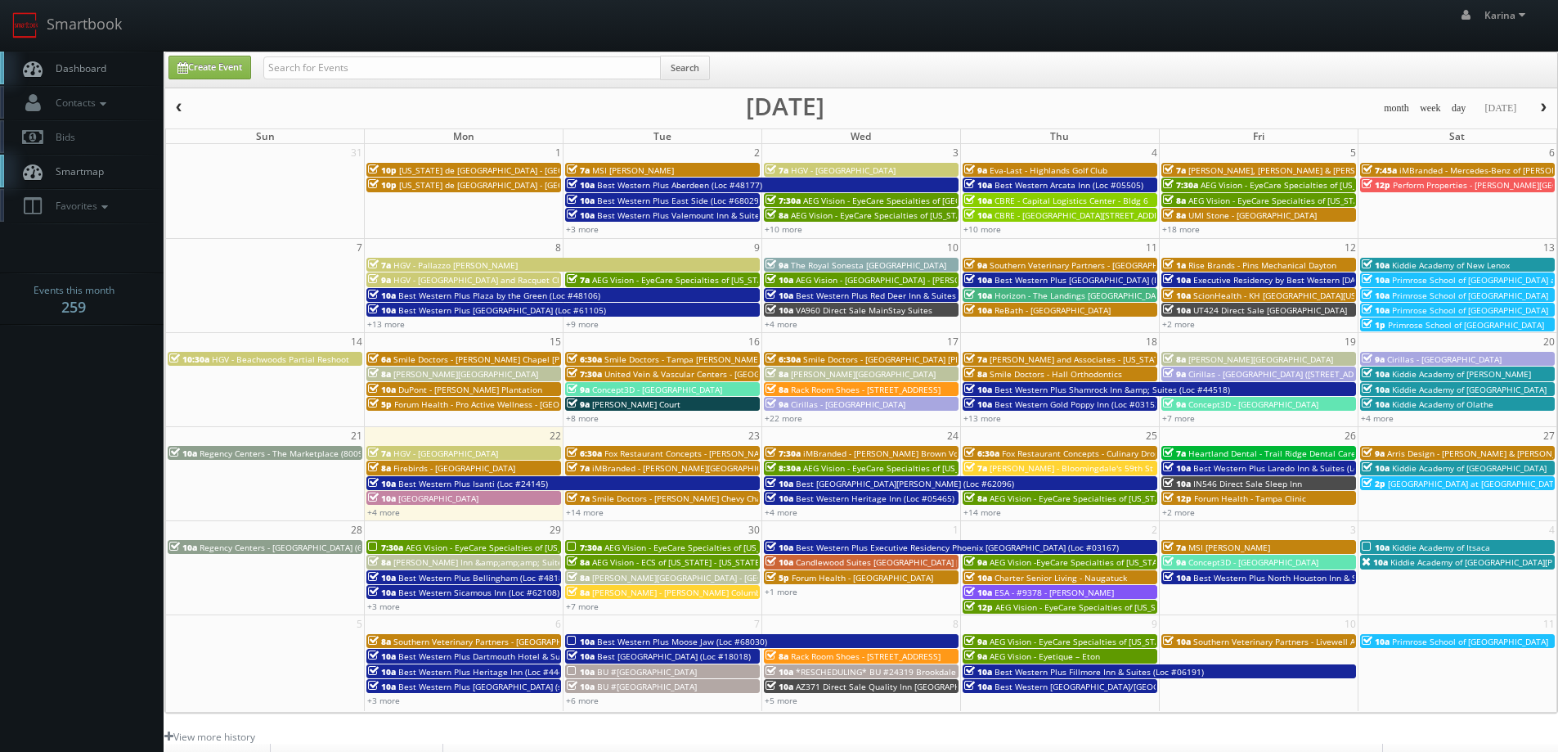
click at [109, 56] on link "Dashboard" at bounding box center [82, 69] width 164 height 34
